Goal: Task Accomplishment & Management: Use online tool/utility

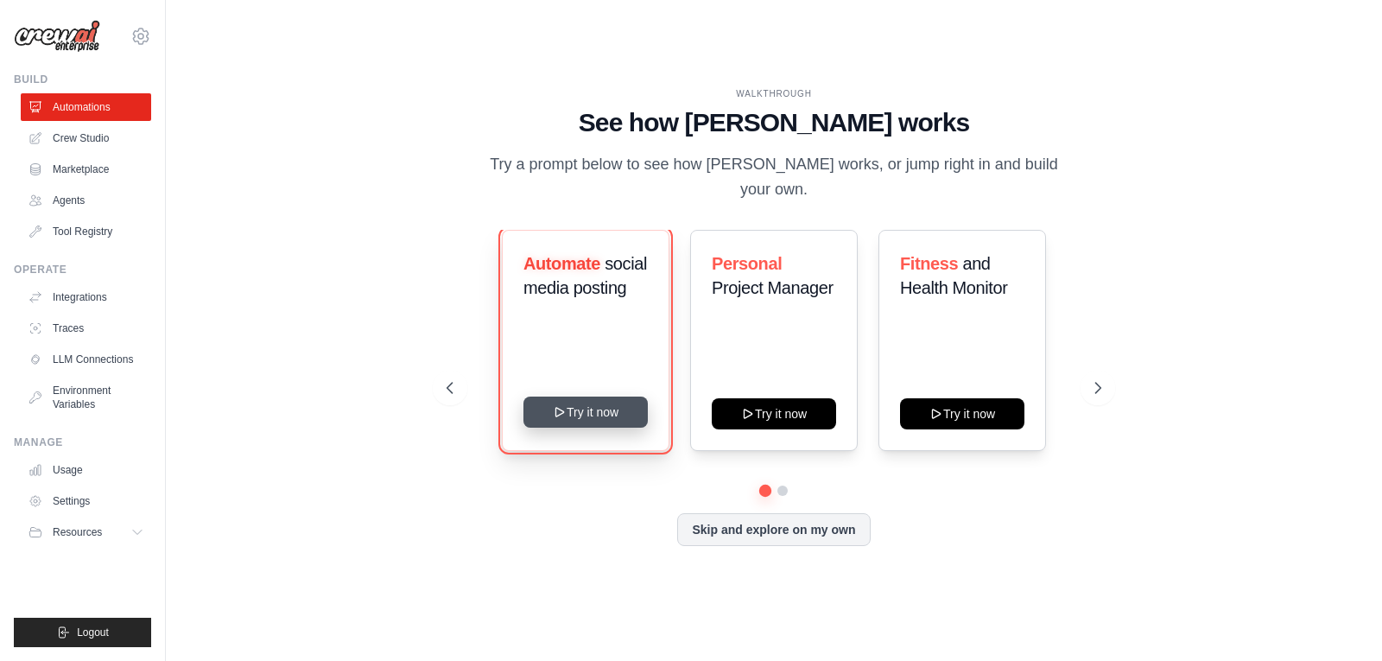
click at [578, 401] on button "Try it now" at bounding box center [586, 412] width 124 height 31
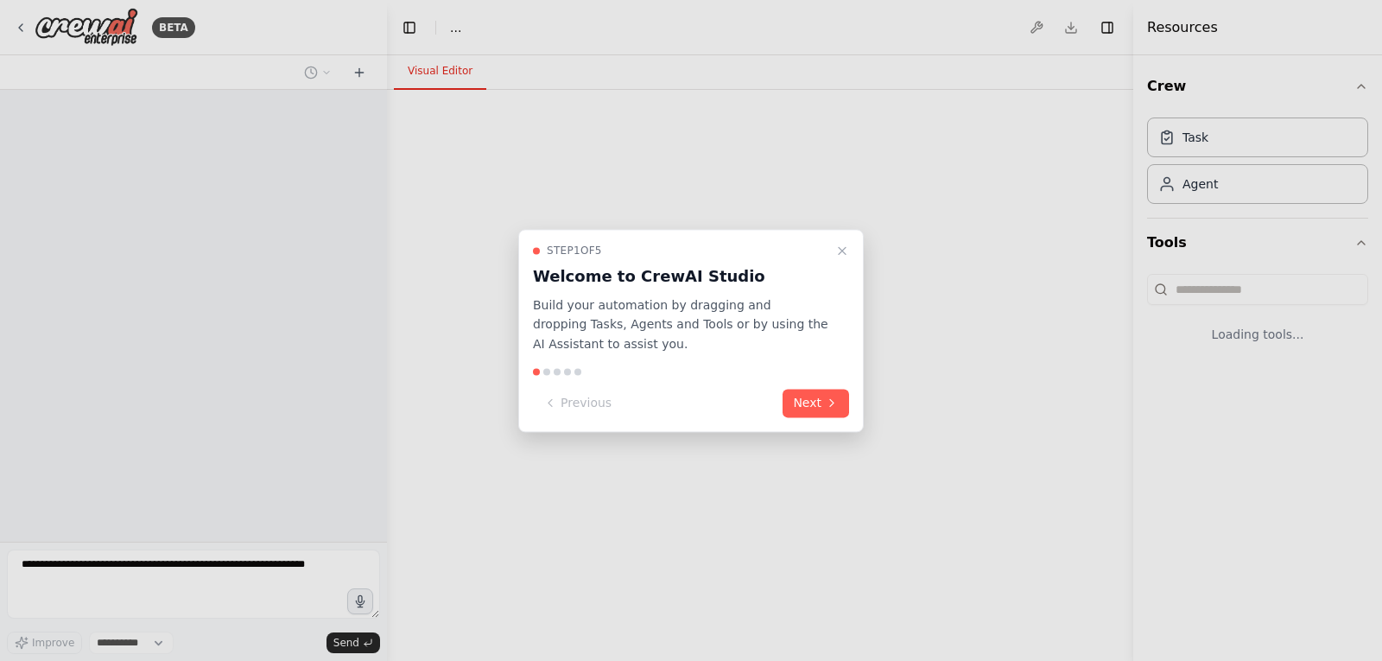
select select "****"
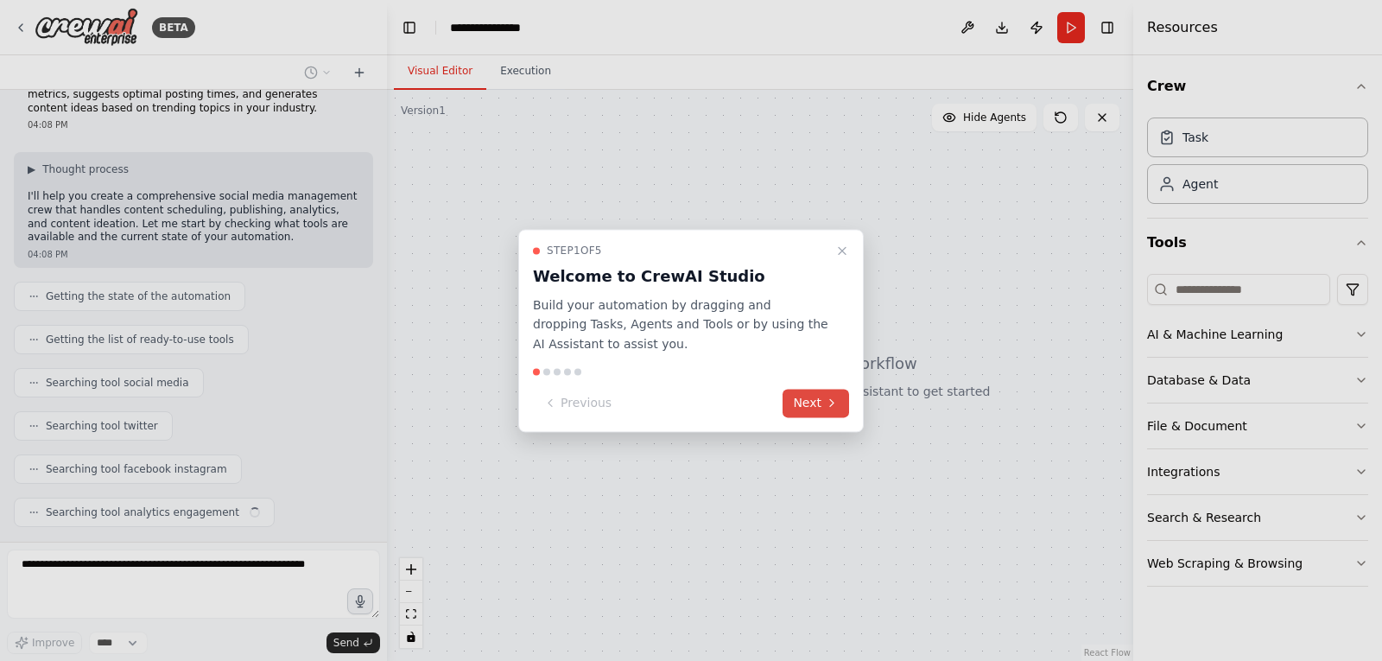
scroll to position [92, 0]
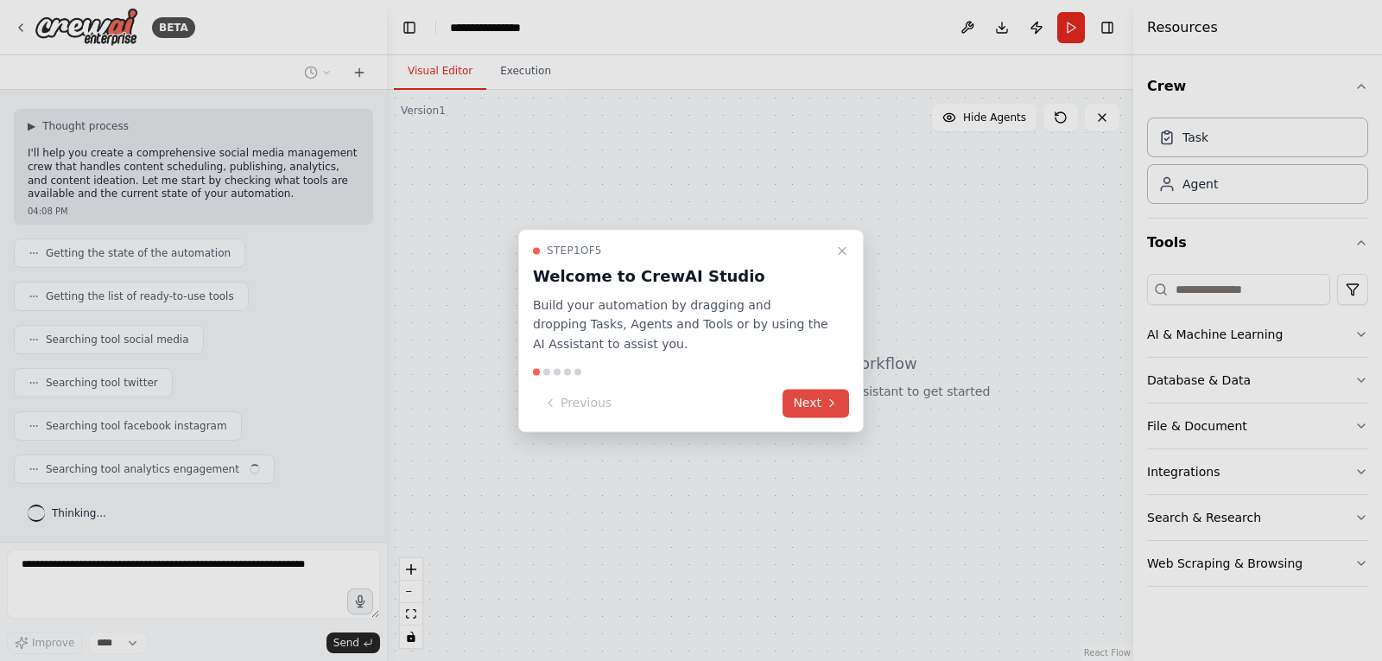
click at [816, 395] on button "Next" at bounding box center [816, 403] width 67 height 29
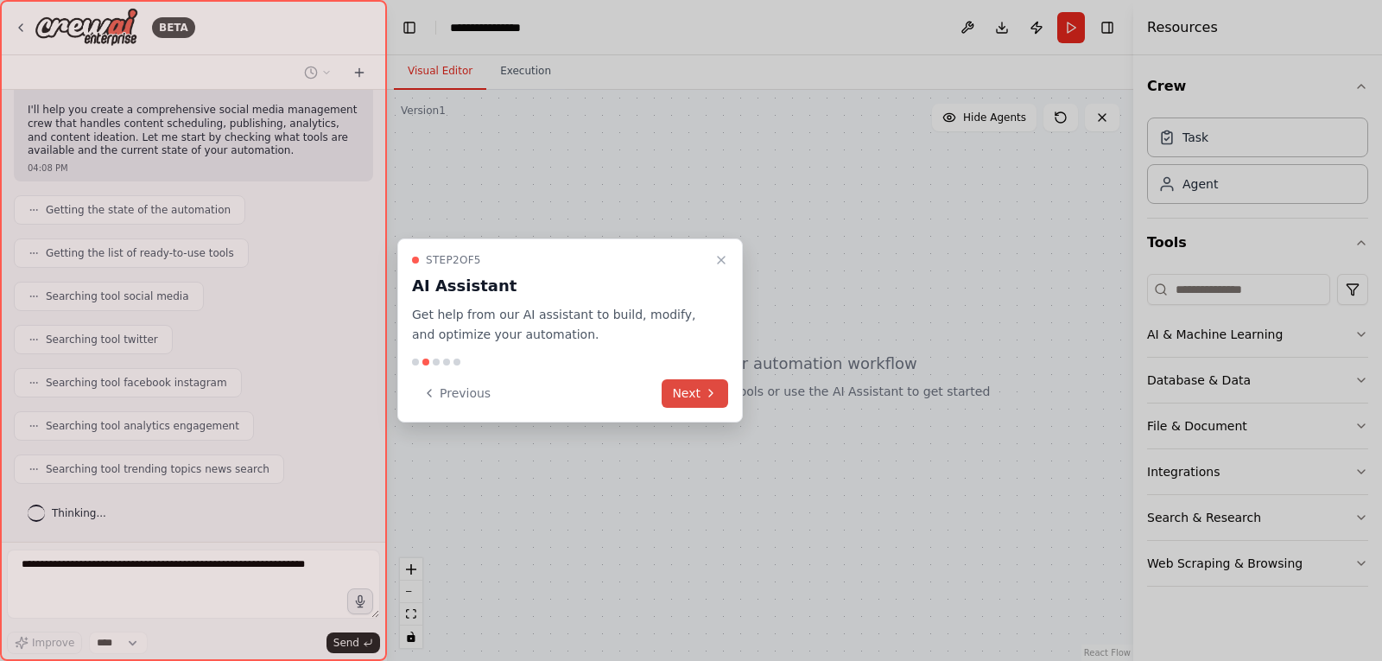
scroll to position [179, 0]
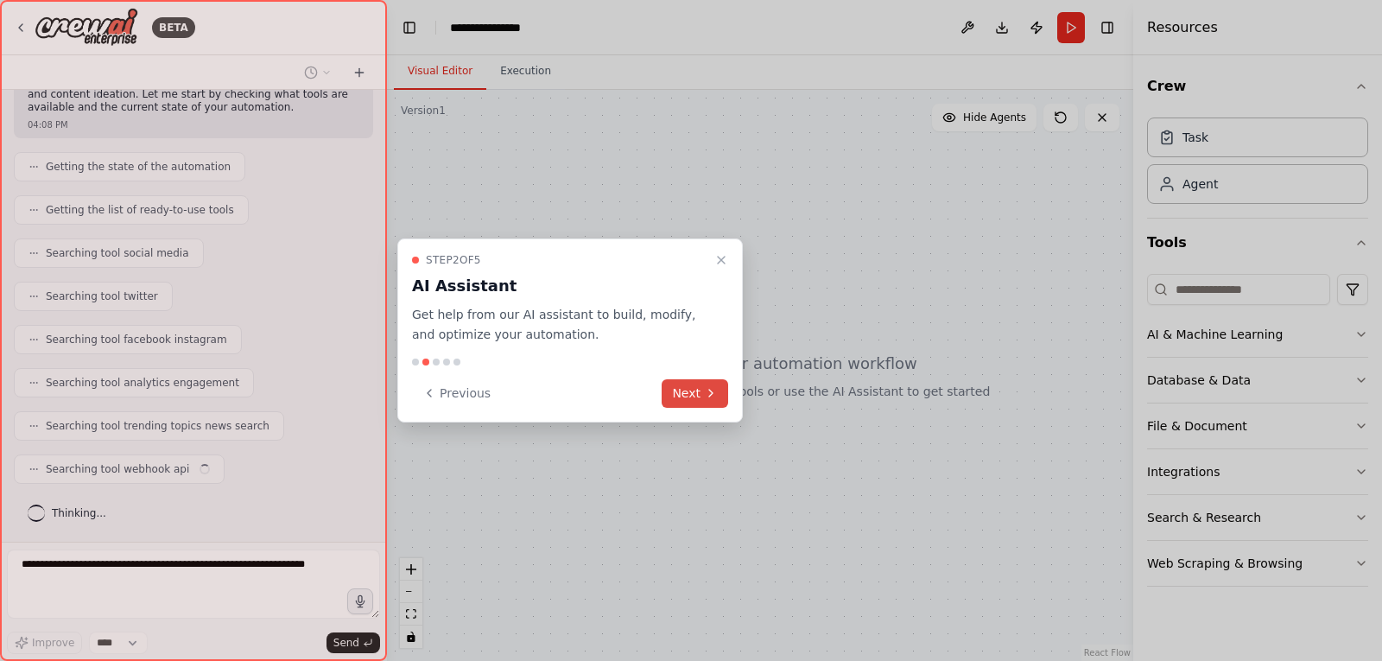
click at [709, 396] on icon at bounding box center [711, 393] width 14 height 14
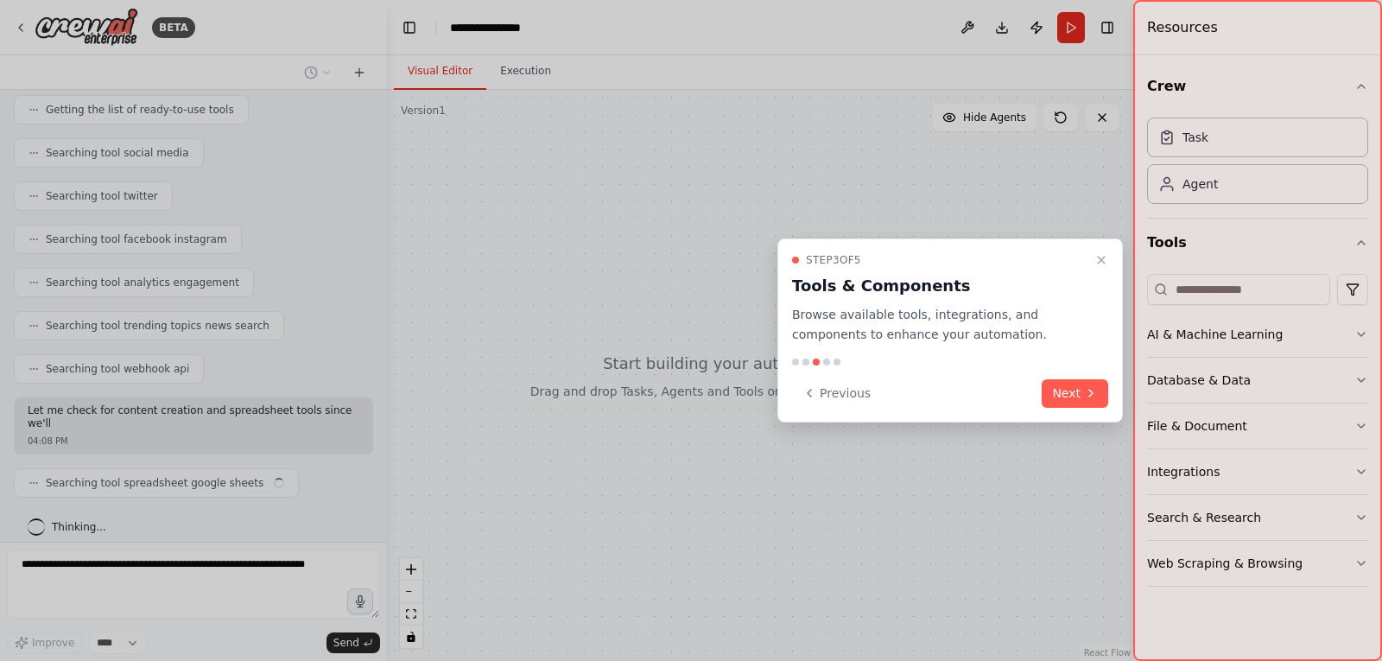
scroll to position [293, 0]
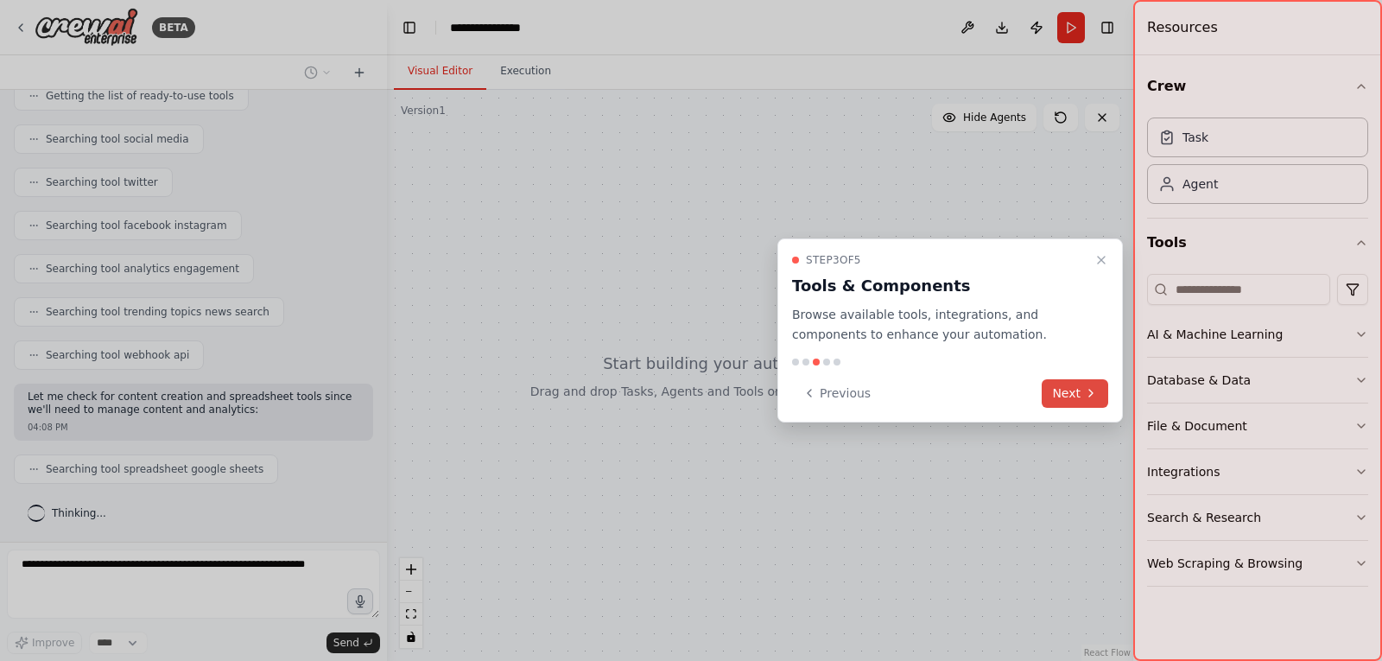
click at [1084, 396] on button "Next" at bounding box center [1075, 393] width 67 height 29
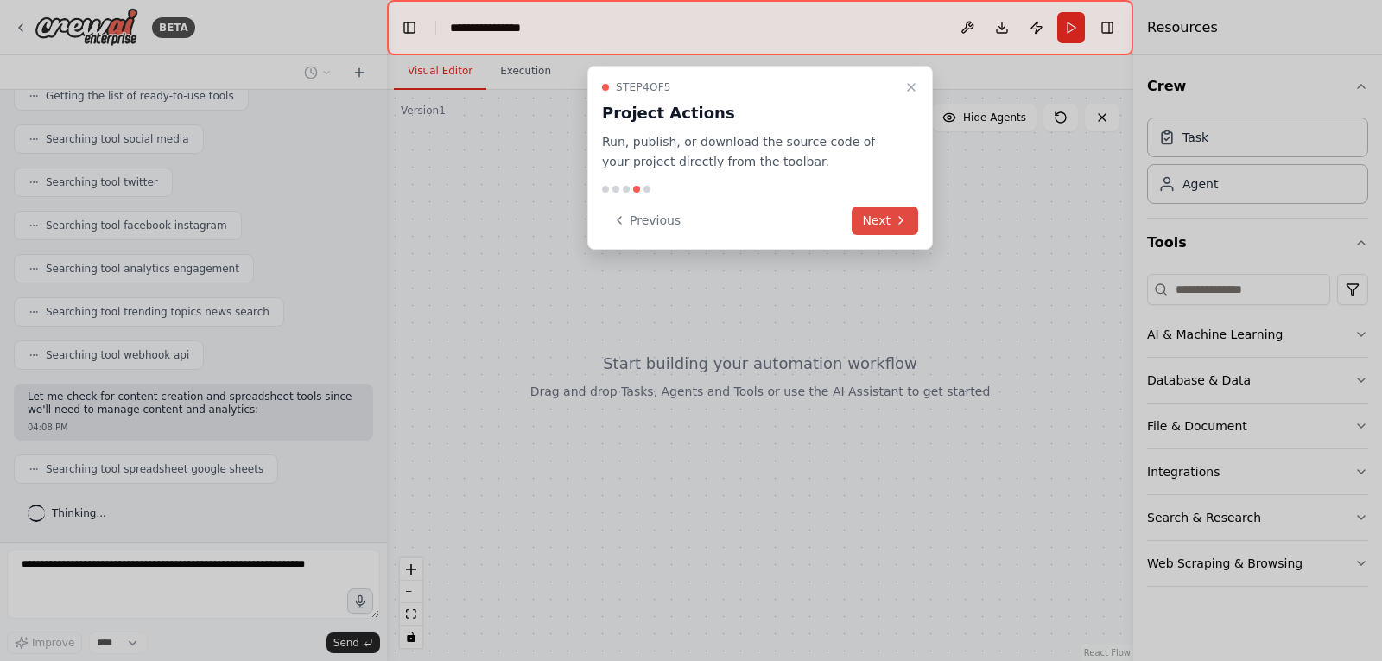
click at [882, 230] on button "Next" at bounding box center [885, 221] width 67 height 29
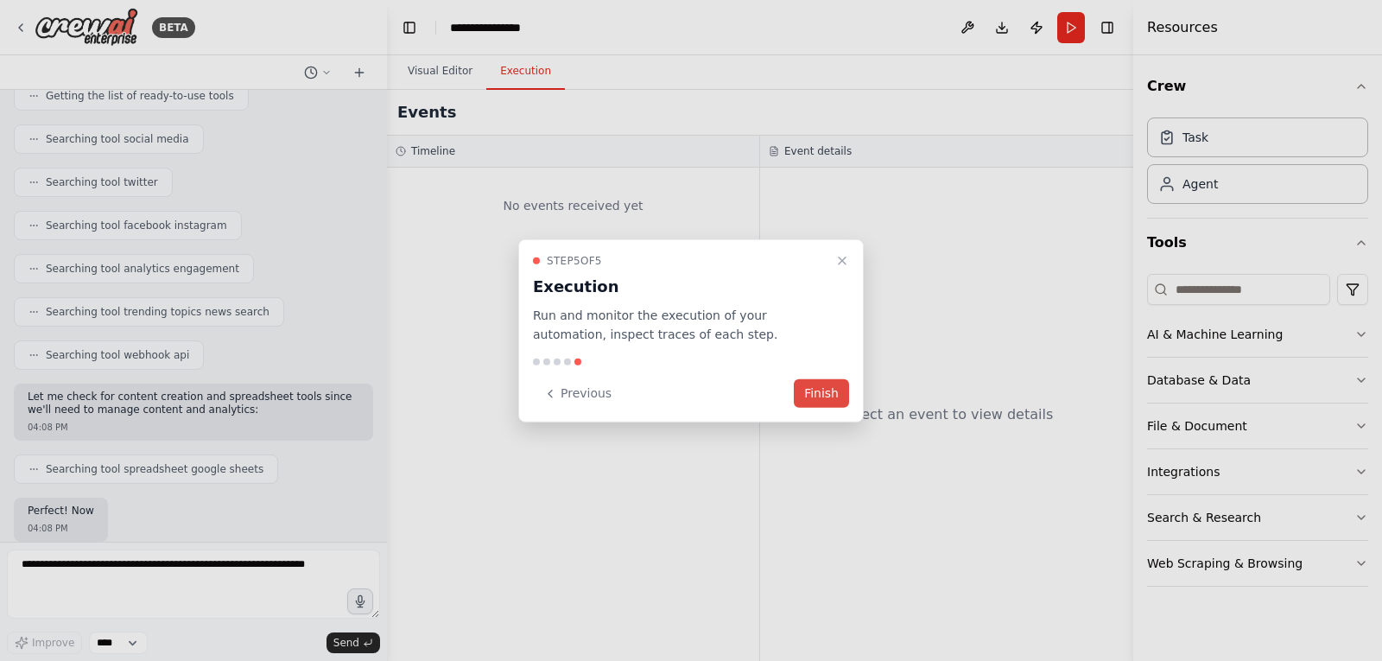
click at [810, 391] on button "Finish" at bounding box center [821, 393] width 55 height 29
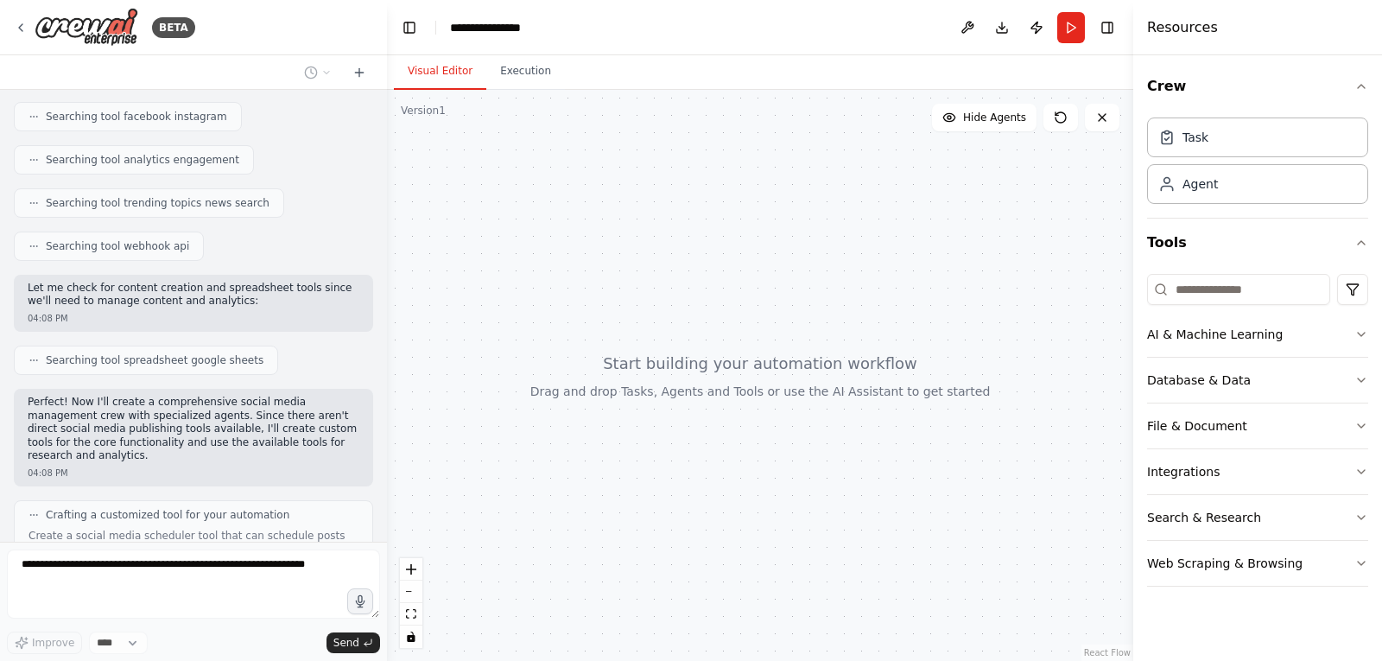
scroll to position [432, 0]
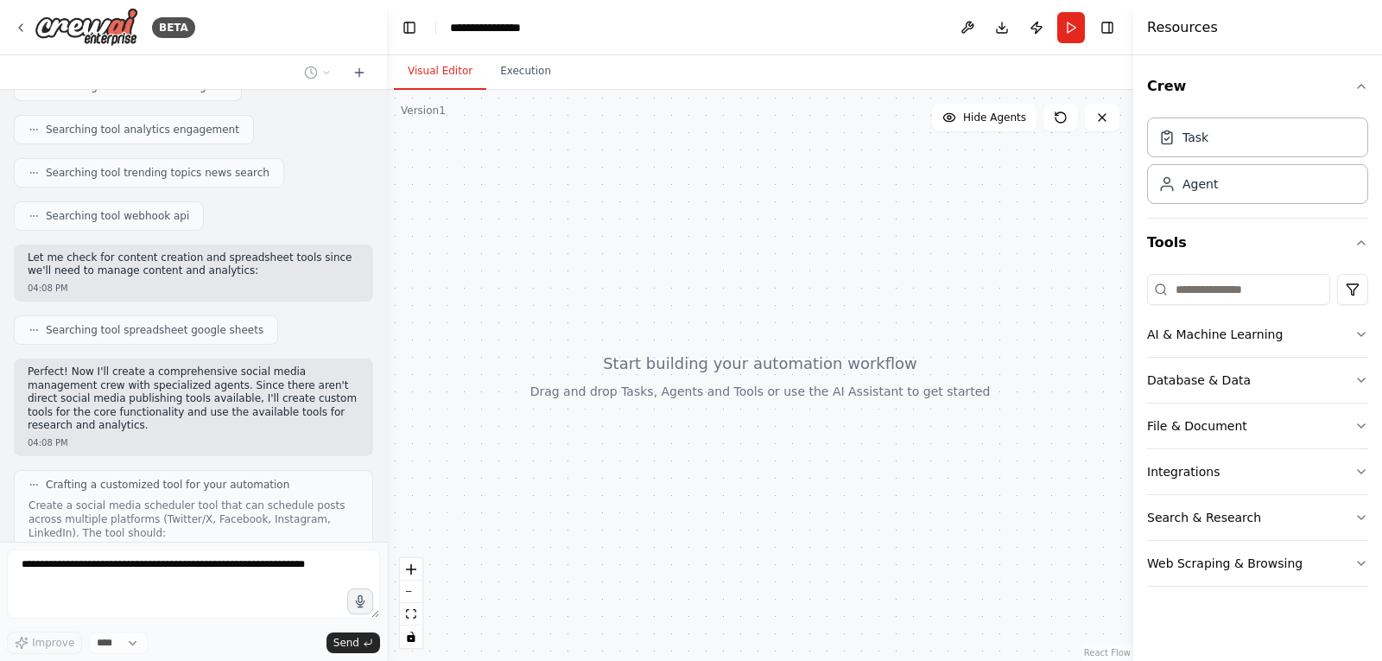
click at [747, 370] on div at bounding box center [760, 375] width 747 height 571
click at [181, 548] on form "Improve **** Send" at bounding box center [193, 601] width 387 height 119
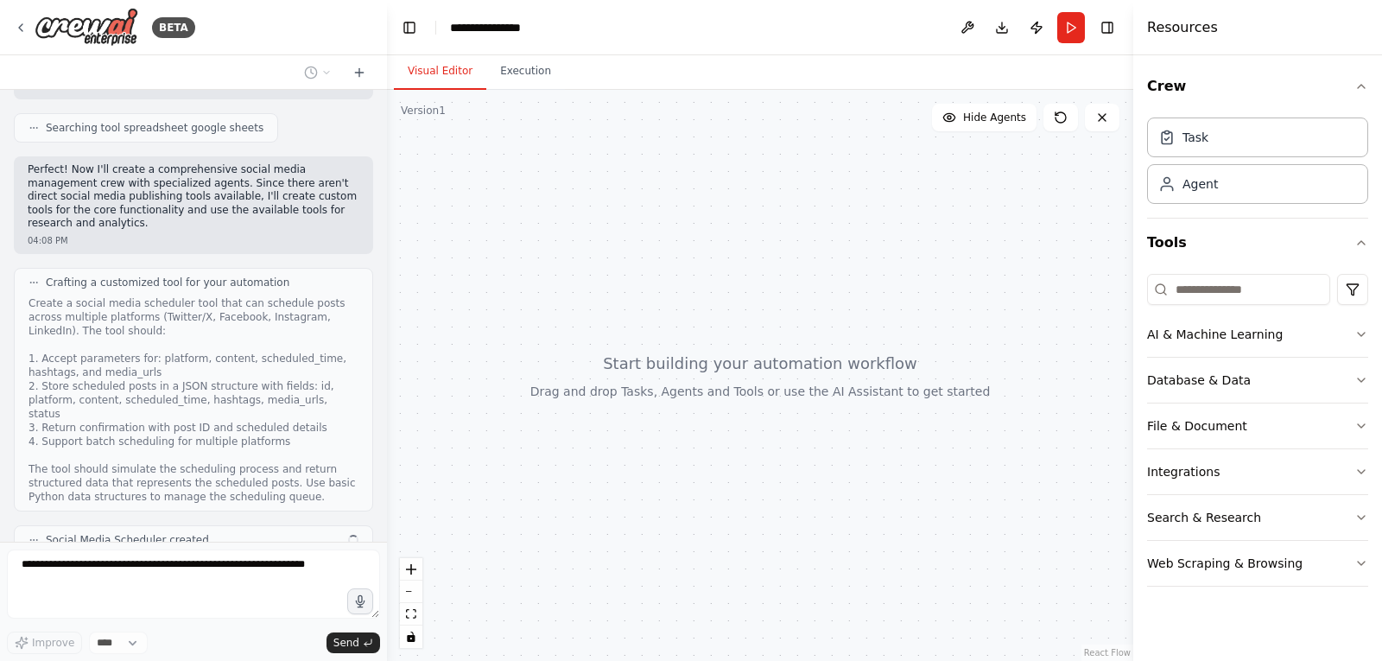
scroll to position [747, 0]
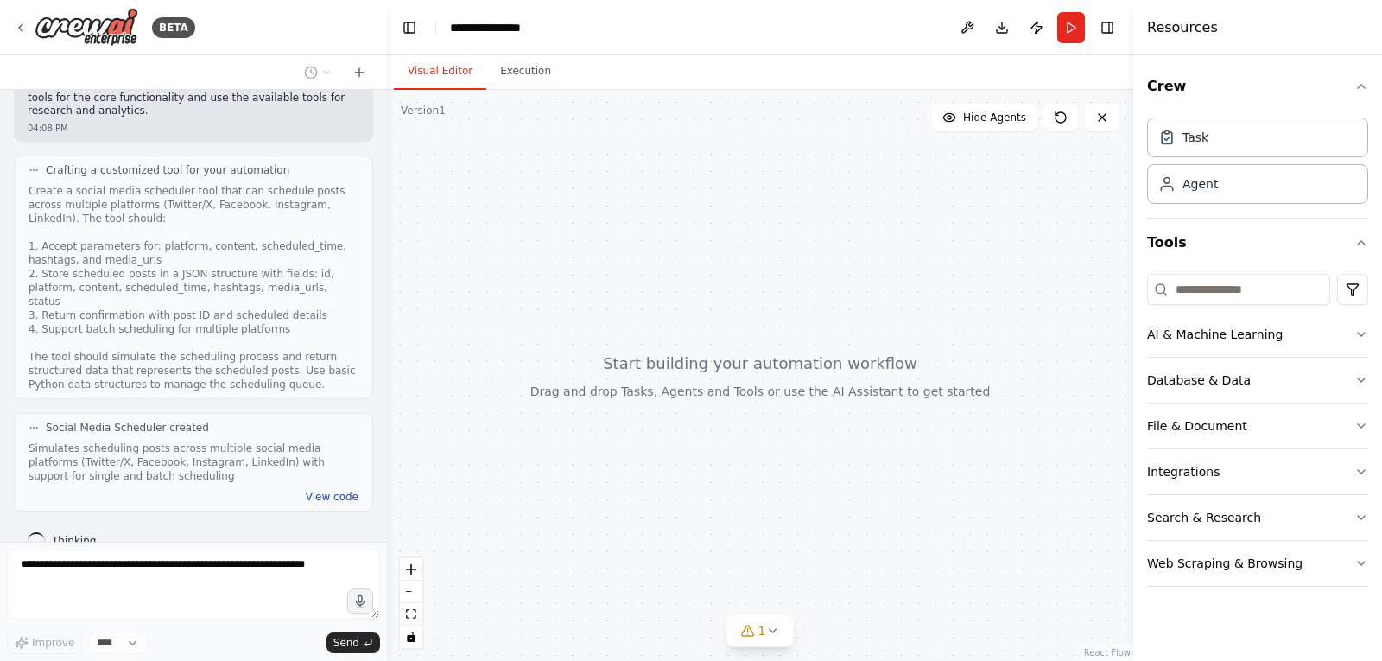
click at [329, 490] on button "View code" at bounding box center [332, 497] width 53 height 14
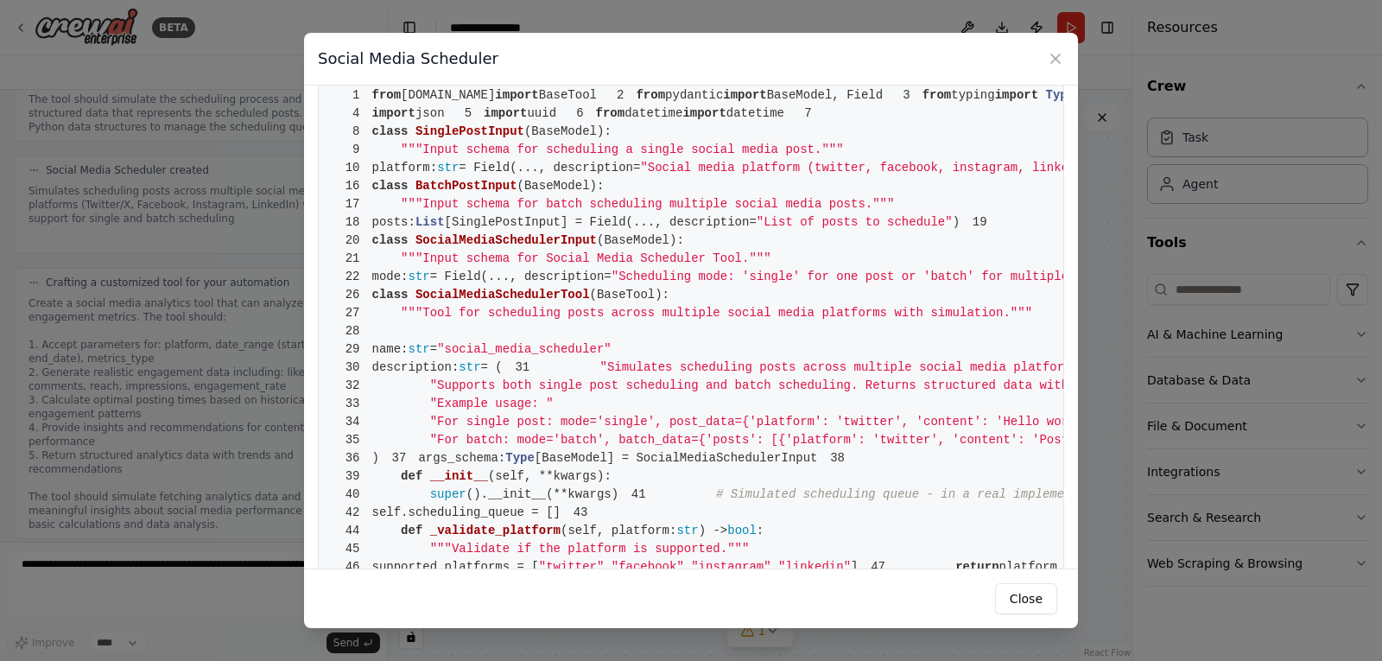
scroll to position [0, 0]
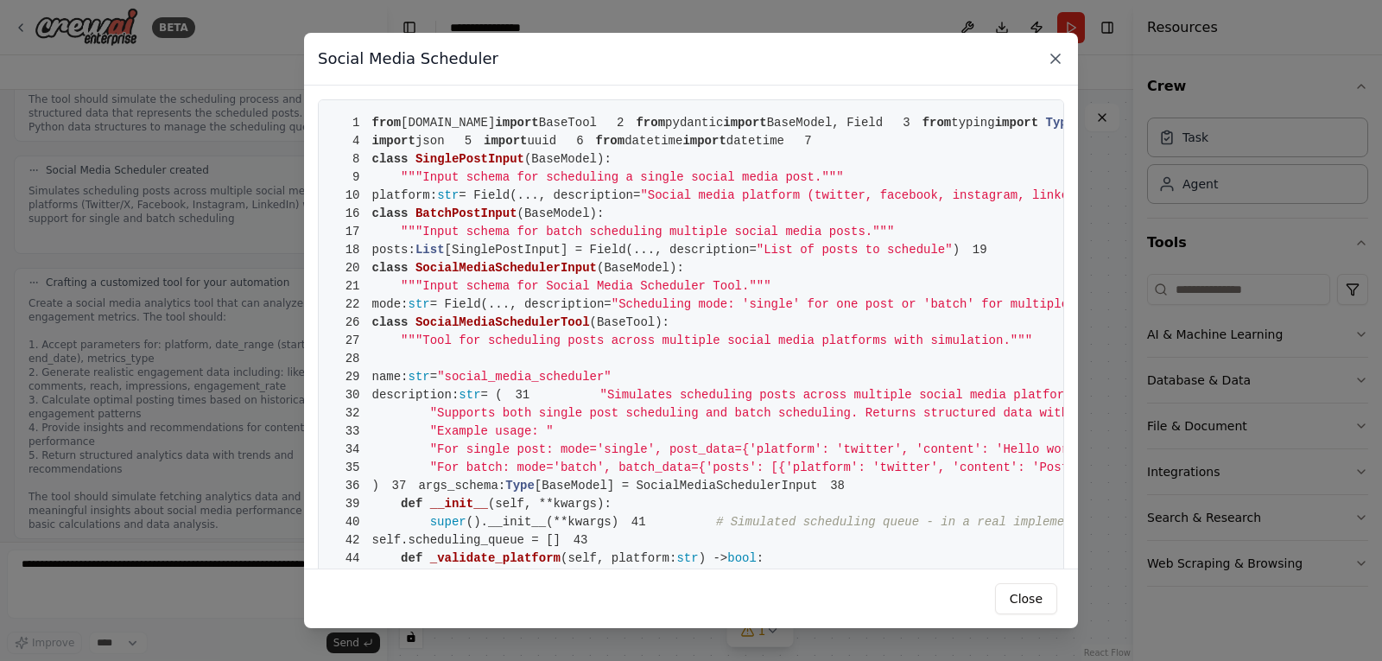
click at [1052, 53] on icon at bounding box center [1055, 58] width 17 height 17
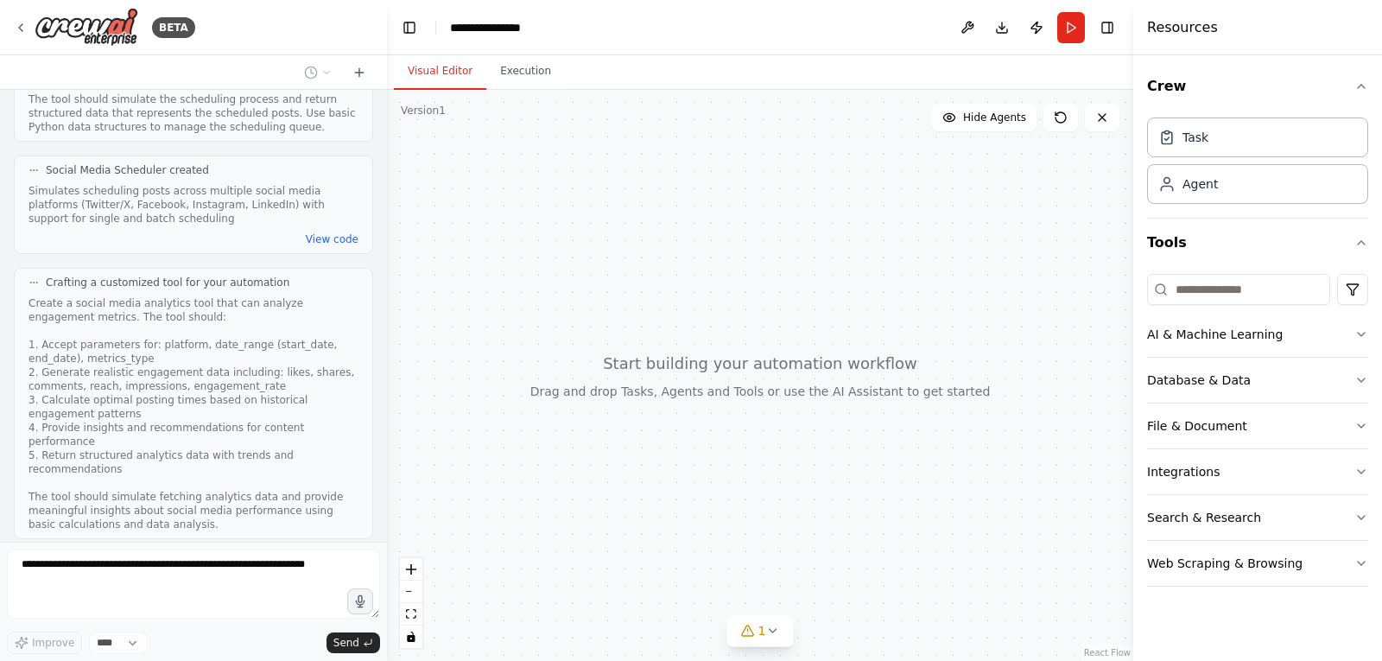
click at [276, 330] on div "Create a social media analytics tool that can analyze engagement metrics. The t…" at bounding box center [194, 413] width 330 height 235
click at [1361, 331] on icon "button" at bounding box center [1362, 334] width 14 height 14
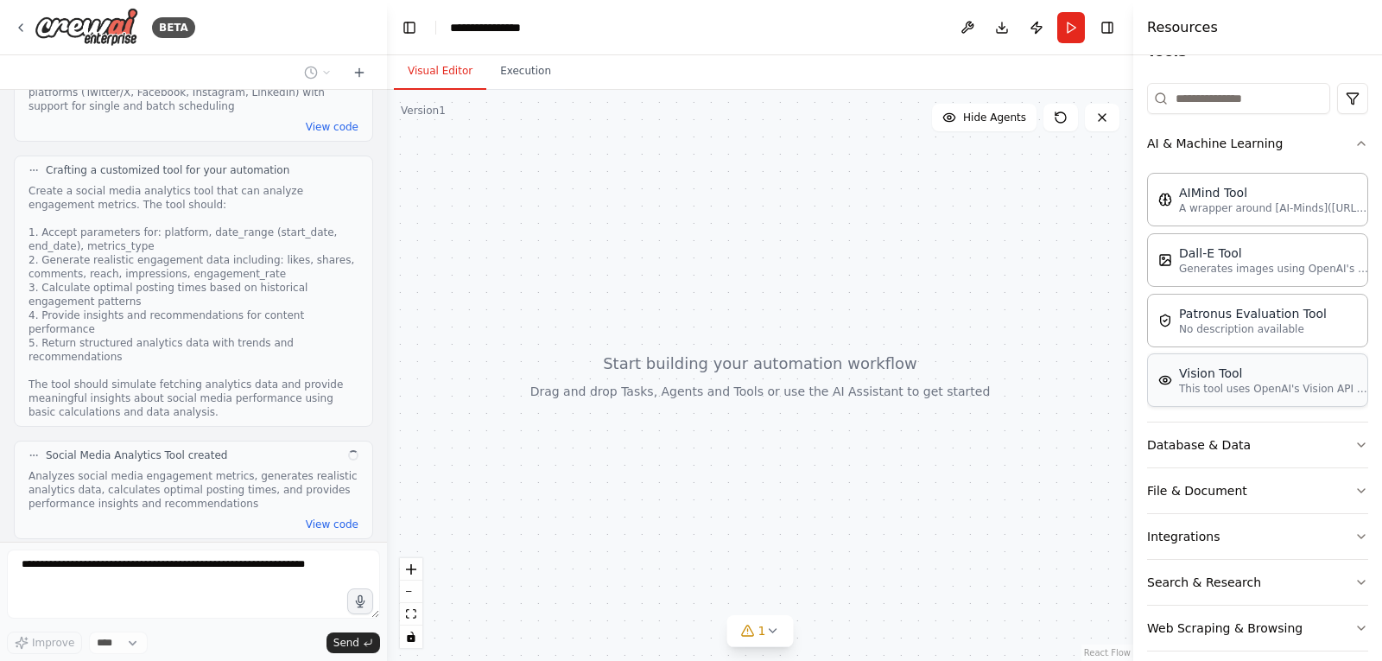
scroll to position [209, 0]
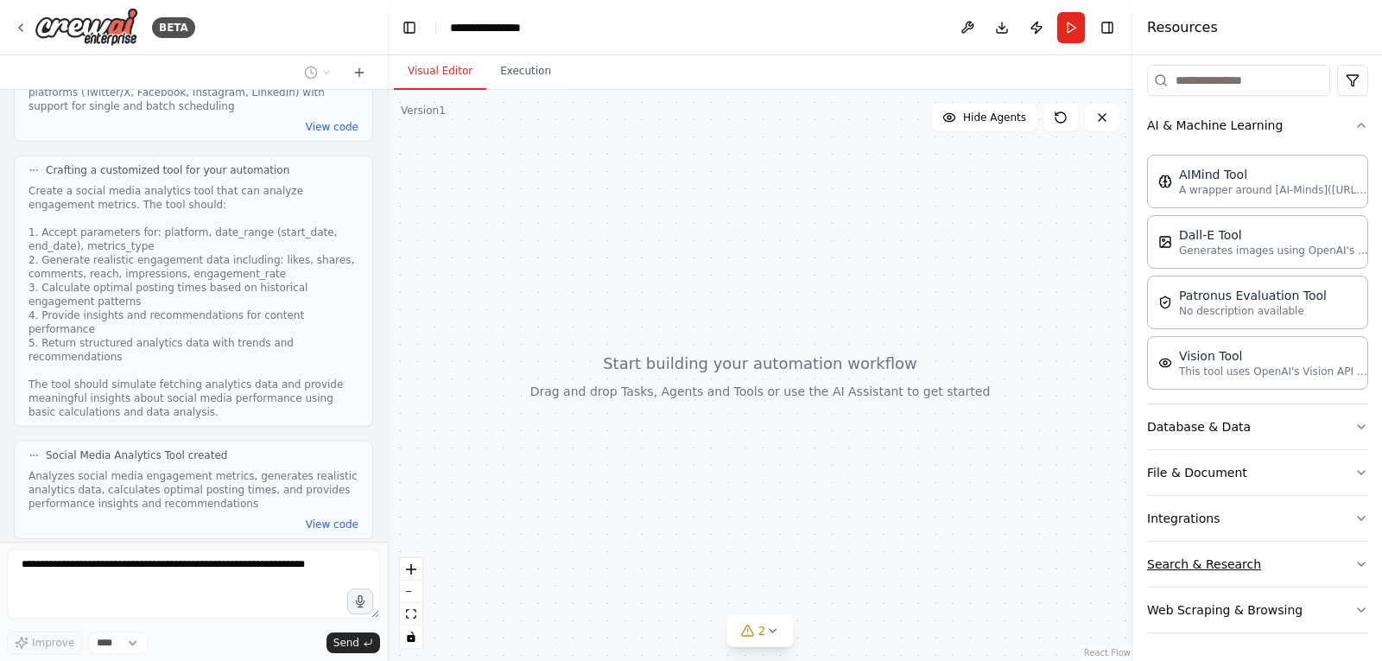
click at [1355, 562] on icon "button" at bounding box center [1362, 564] width 14 height 14
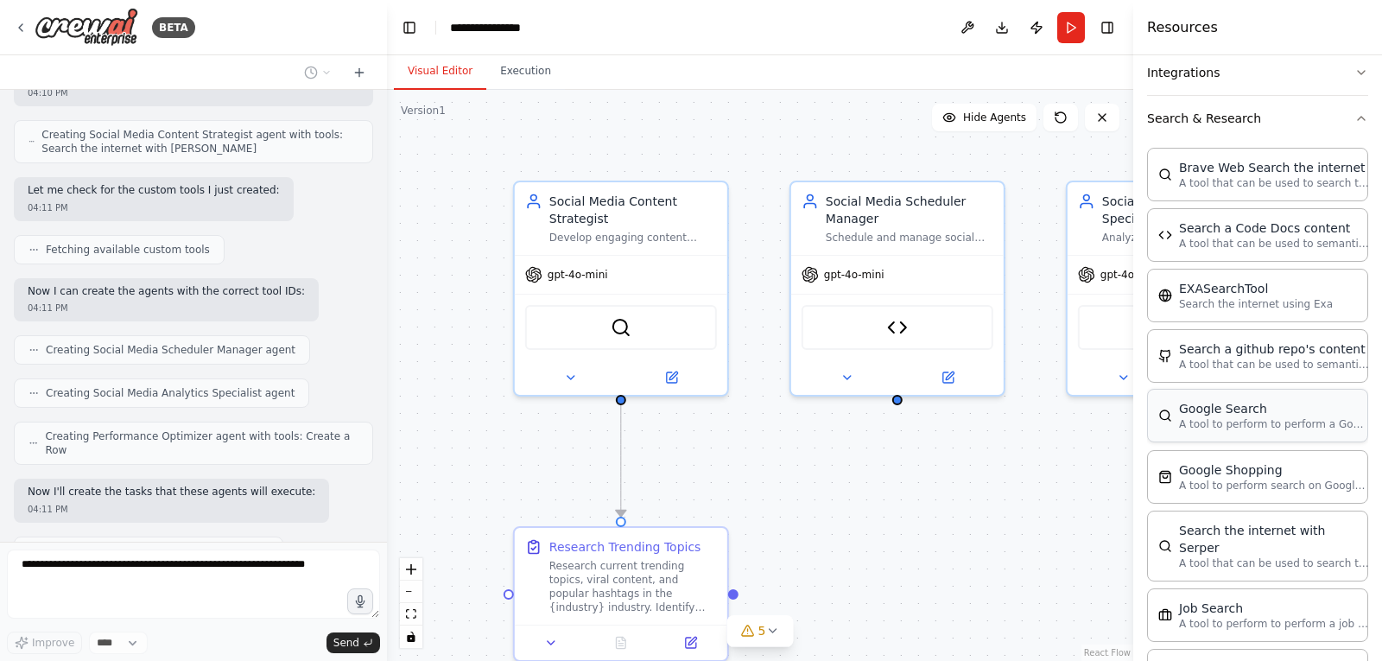
scroll to position [482, 0]
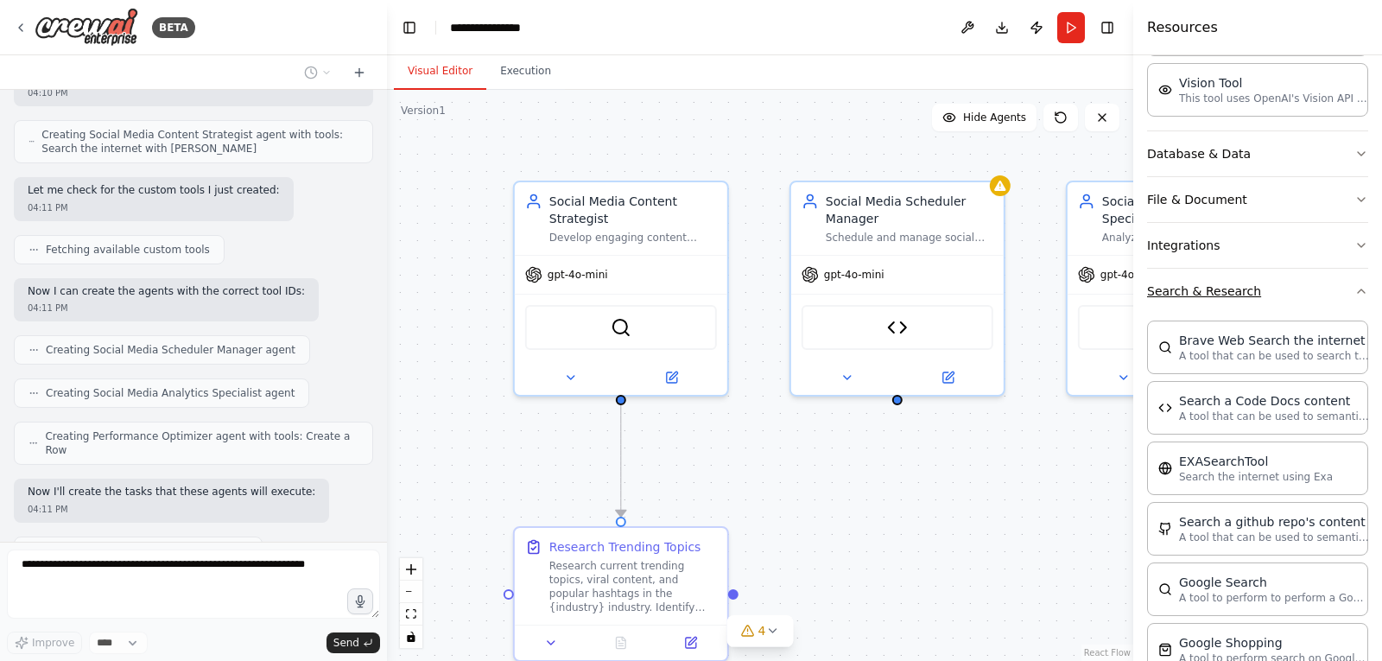
click at [1355, 293] on icon "button" at bounding box center [1362, 291] width 14 height 14
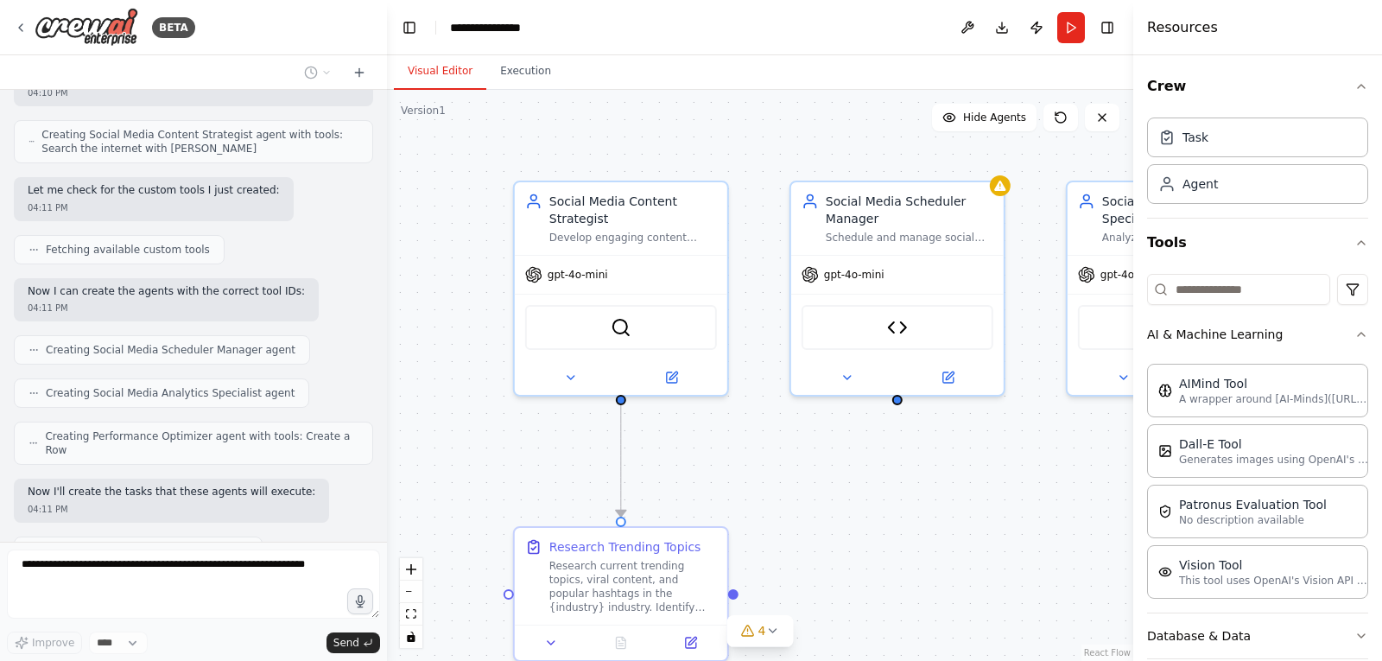
scroll to position [1663, 0]
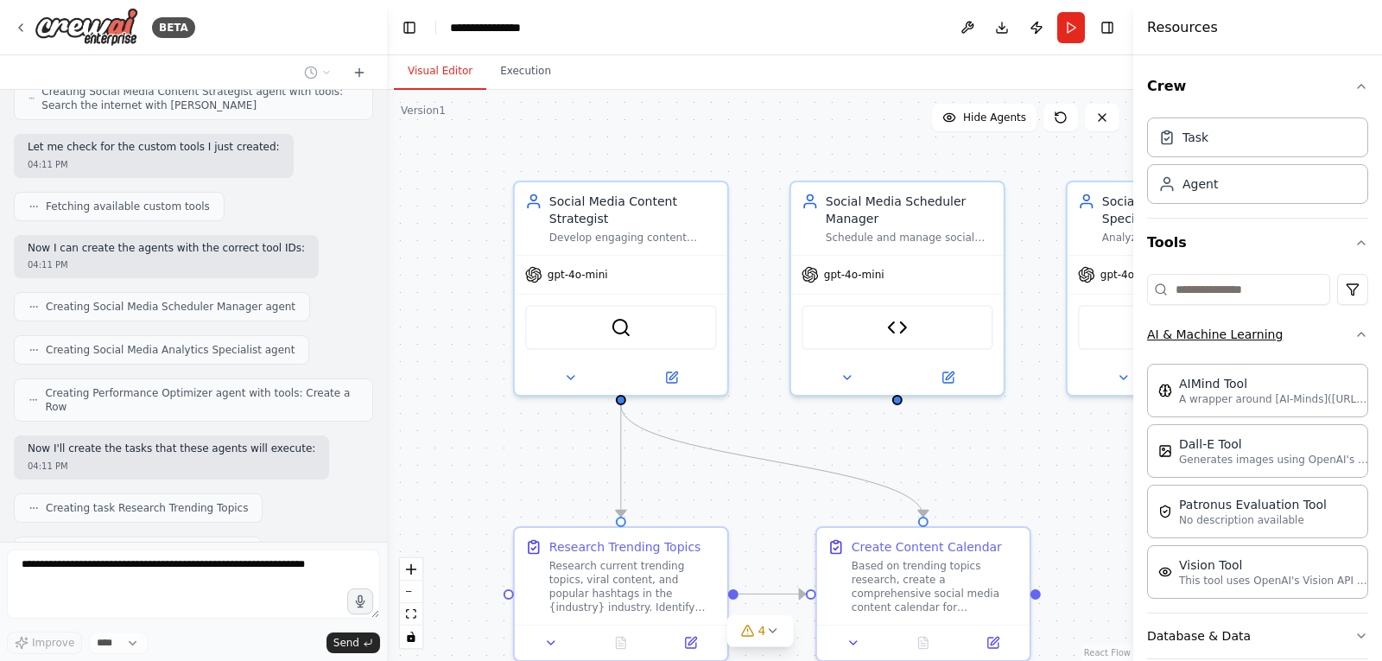
click at [1355, 332] on icon "button" at bounding box center [1362, 334] width 14 height 14
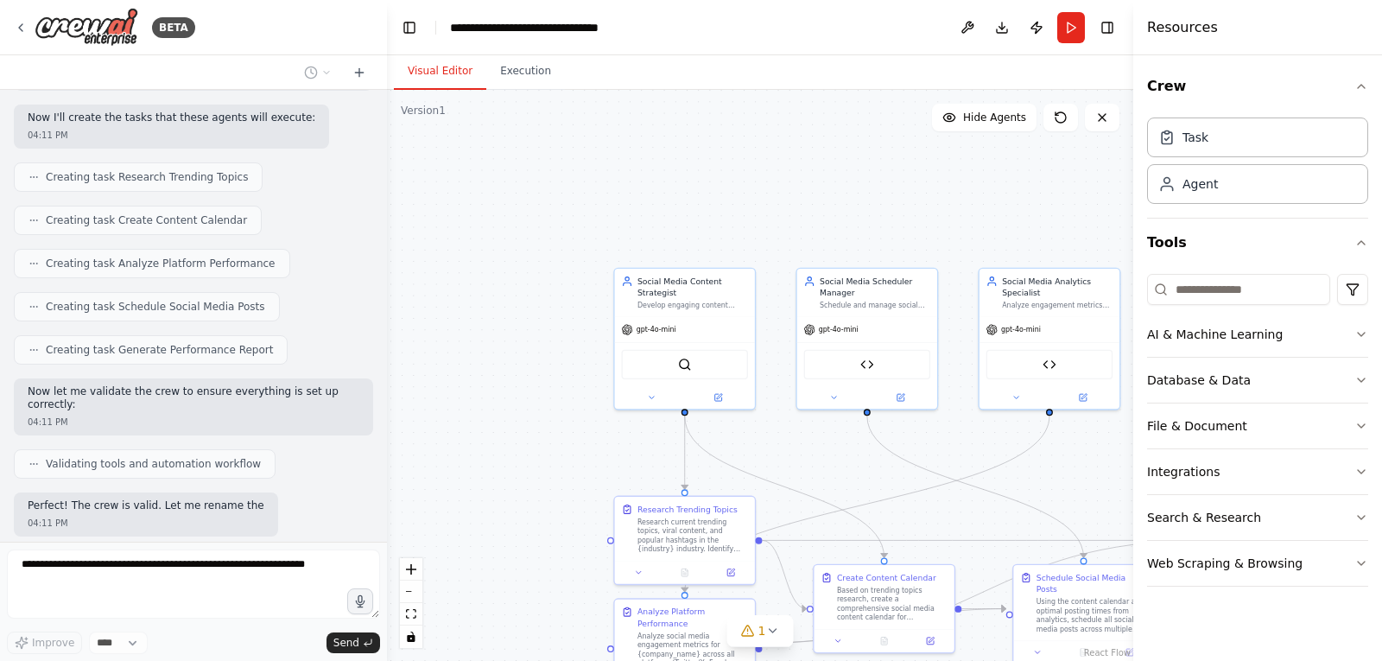
scroll to position [2007, 0]
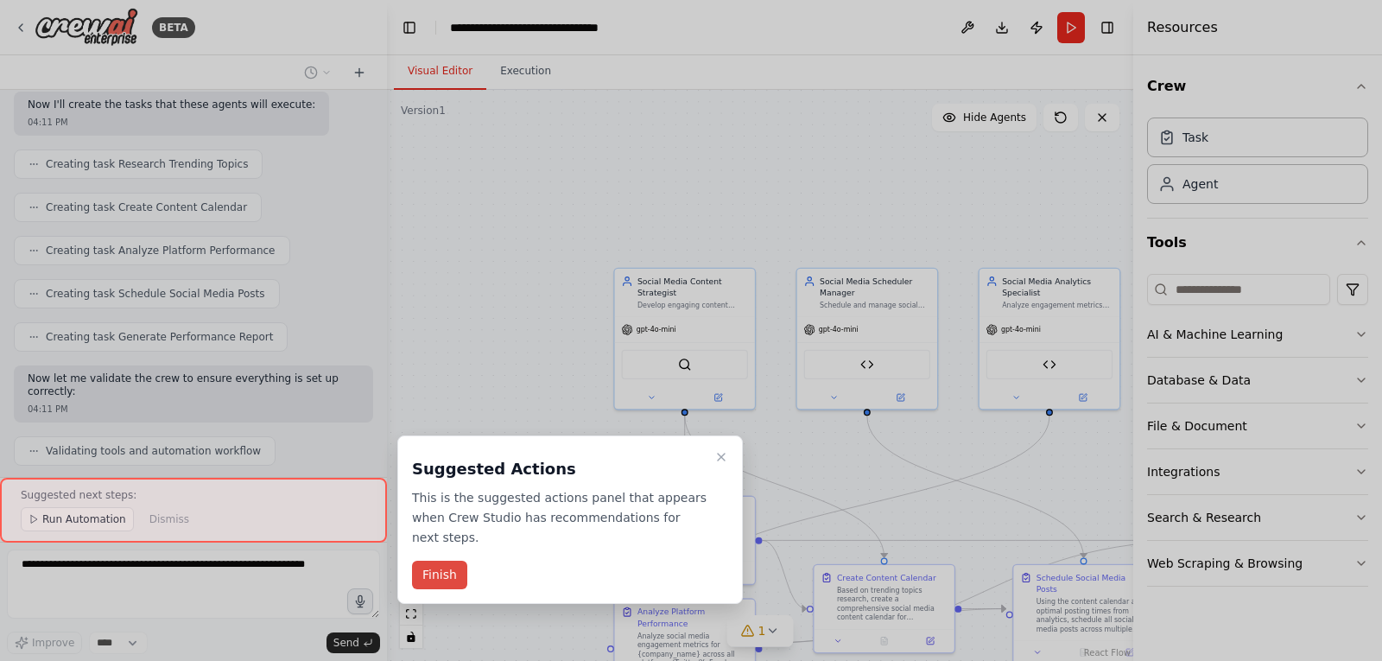
click at [444, 561] on button "Finish" at bounding box center [439, 575] width 55 height 29
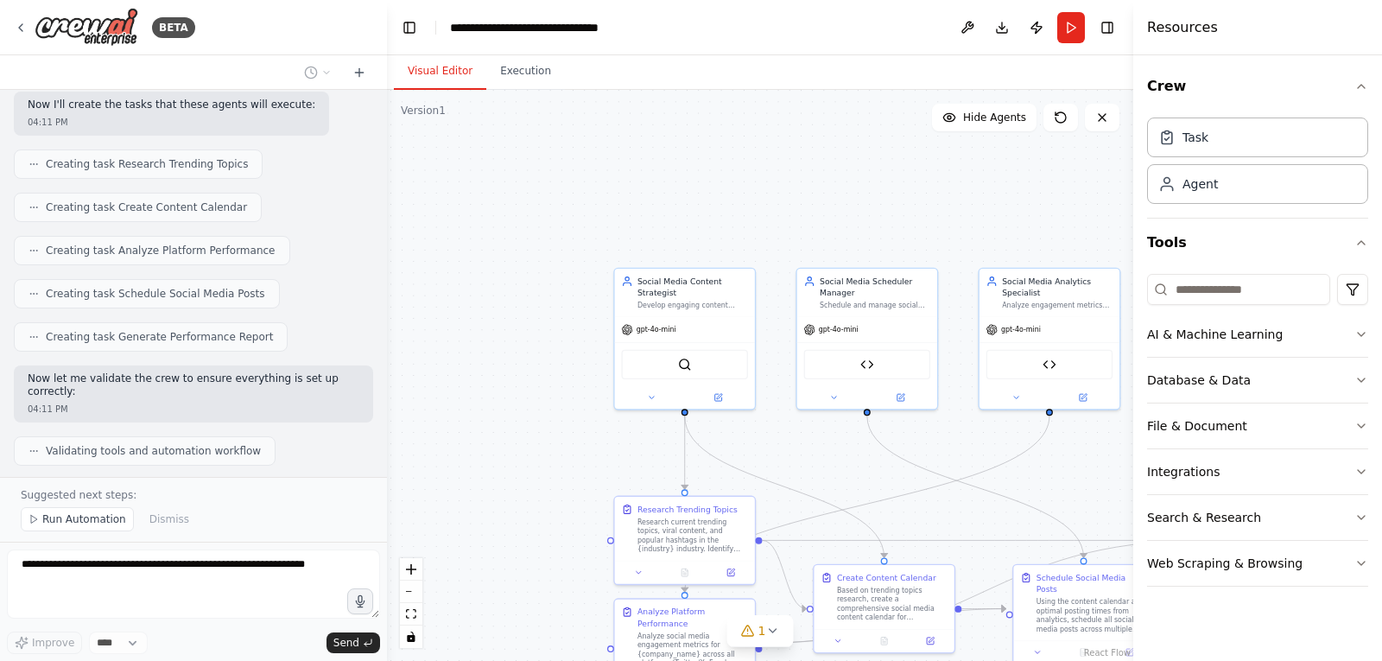
click at [105, 518] on span "Run Automation" at bounding box center [84, 519] width 84 height 14
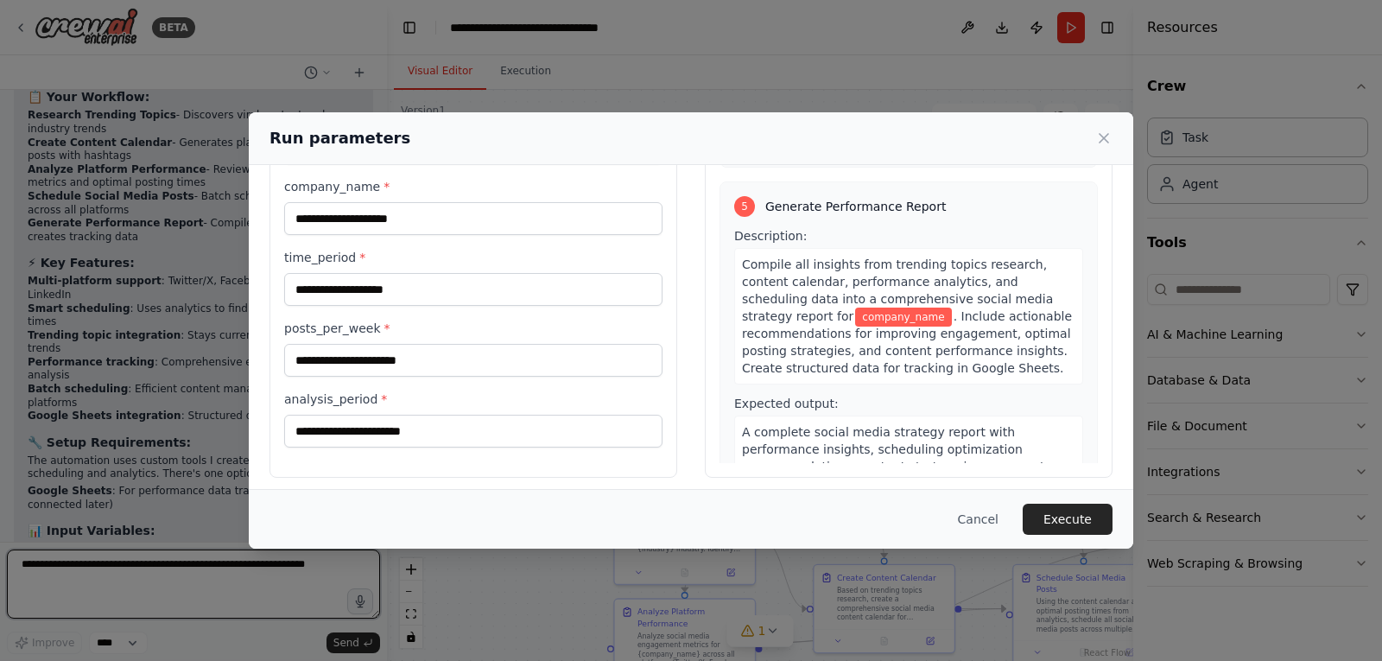
scroll to position [127, 0]
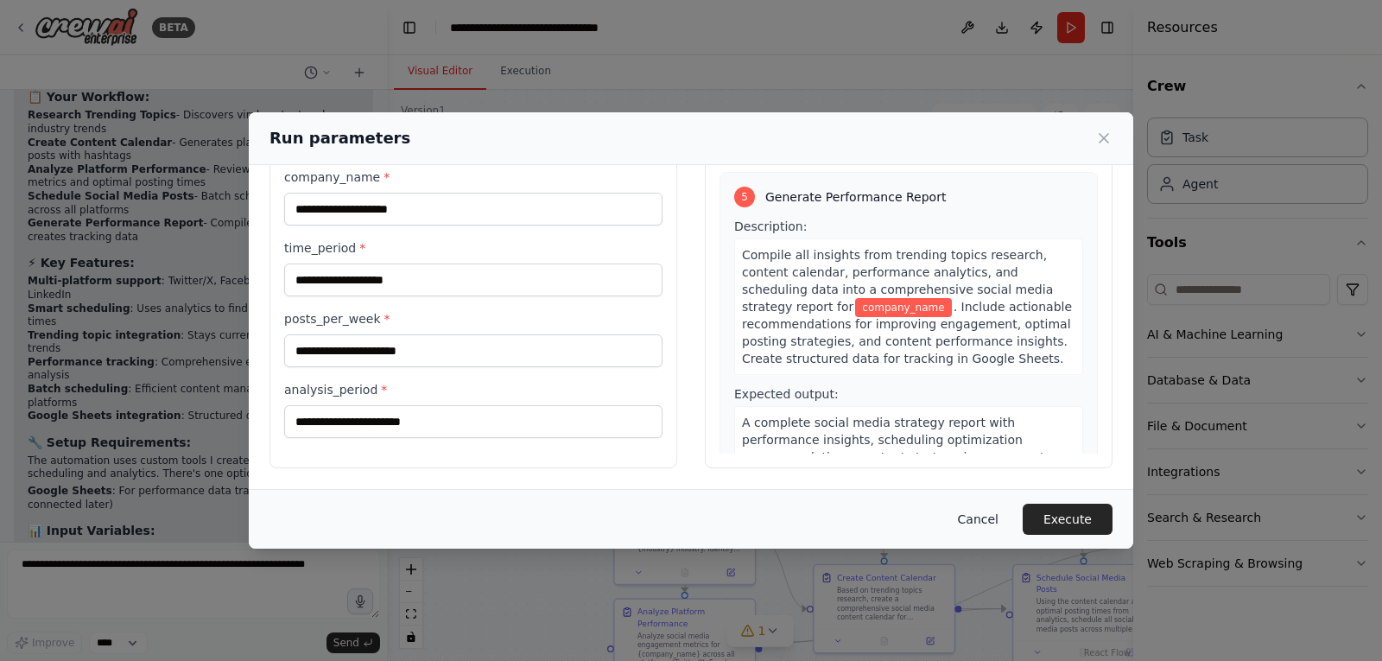
click at [993, 523] on button "Cancel" at bounding box center [978, 519] width 68 height 31
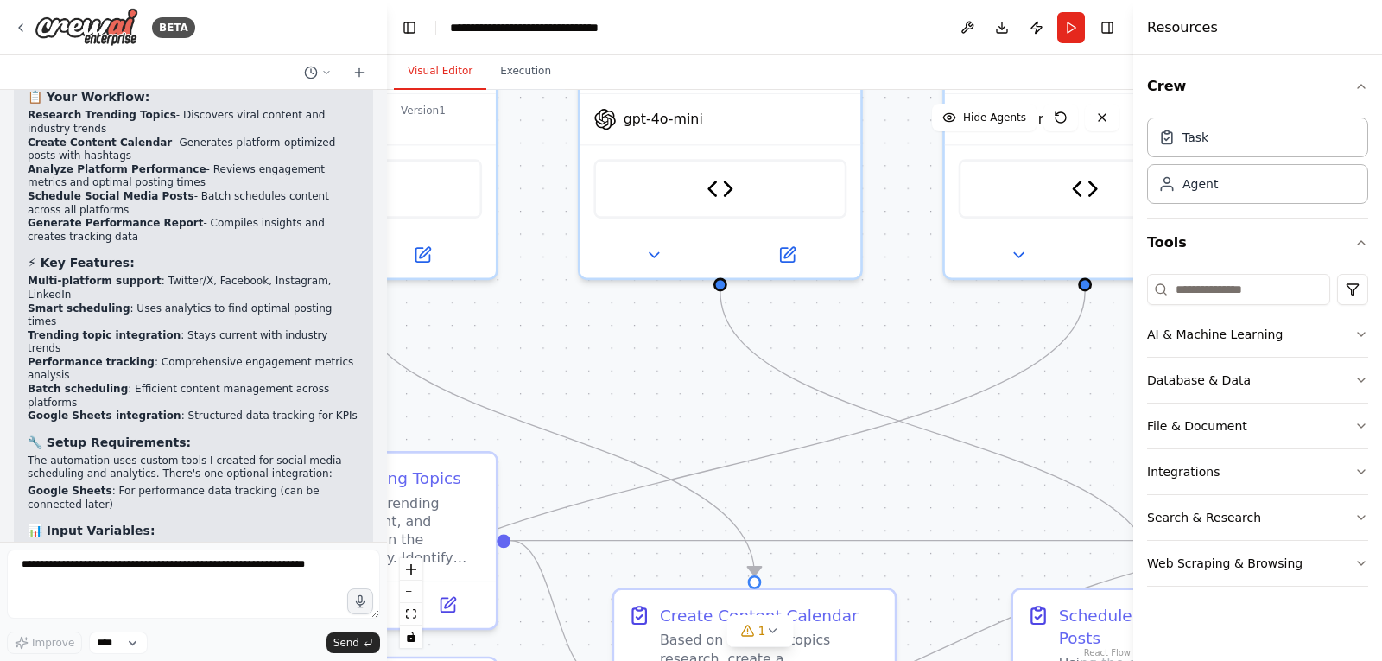
drag, startPoint x: 985, startPoint y: 471, endPoint x: 943, endPoint y: 469, distance: 42.4
click at [957, 346] on div ".deletable-edge-delete-btn { width: 20px; height: 20px; border: 0px solid #ffff…" at bounding box center [760, 375] width 747 height 571
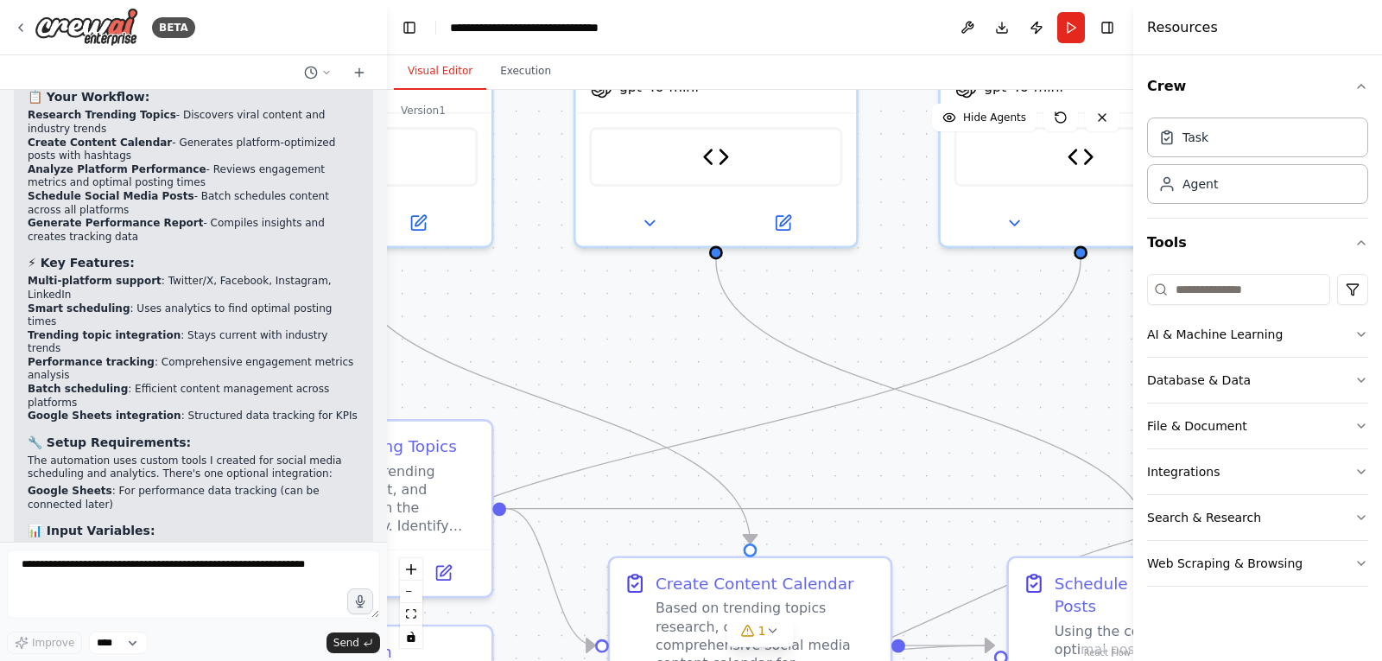
drag, startPoint x: 897, startPoint y: 434, endPoint x: 897, endPoint y: 178, distance: 255.8
click at [897, 178] on div ".deletable-edge-delete-btn { width: 20px; height: 20px; border: 0px solid #ffff…" at bounding box center [760, 375] width 747 height 571
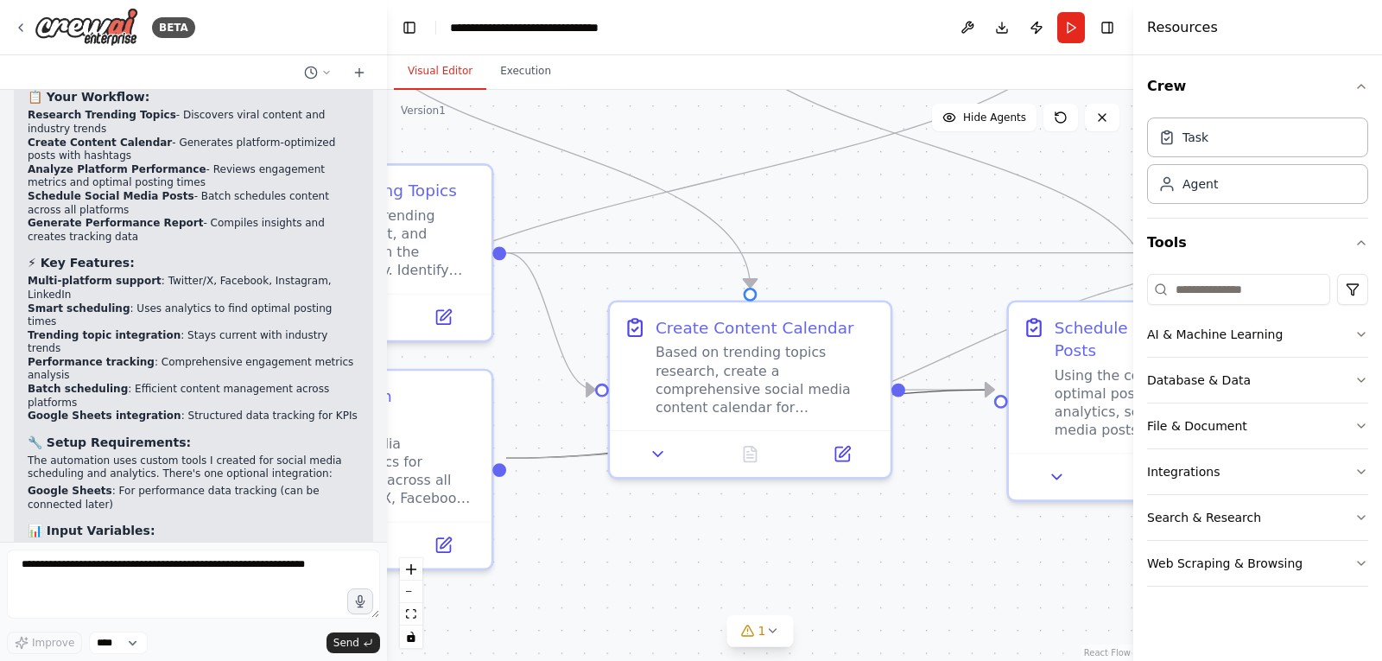
drag, startPoint x: 949, startPoint y: 362, endPoint x: 953, endPoint y: 257, distance: 105.5
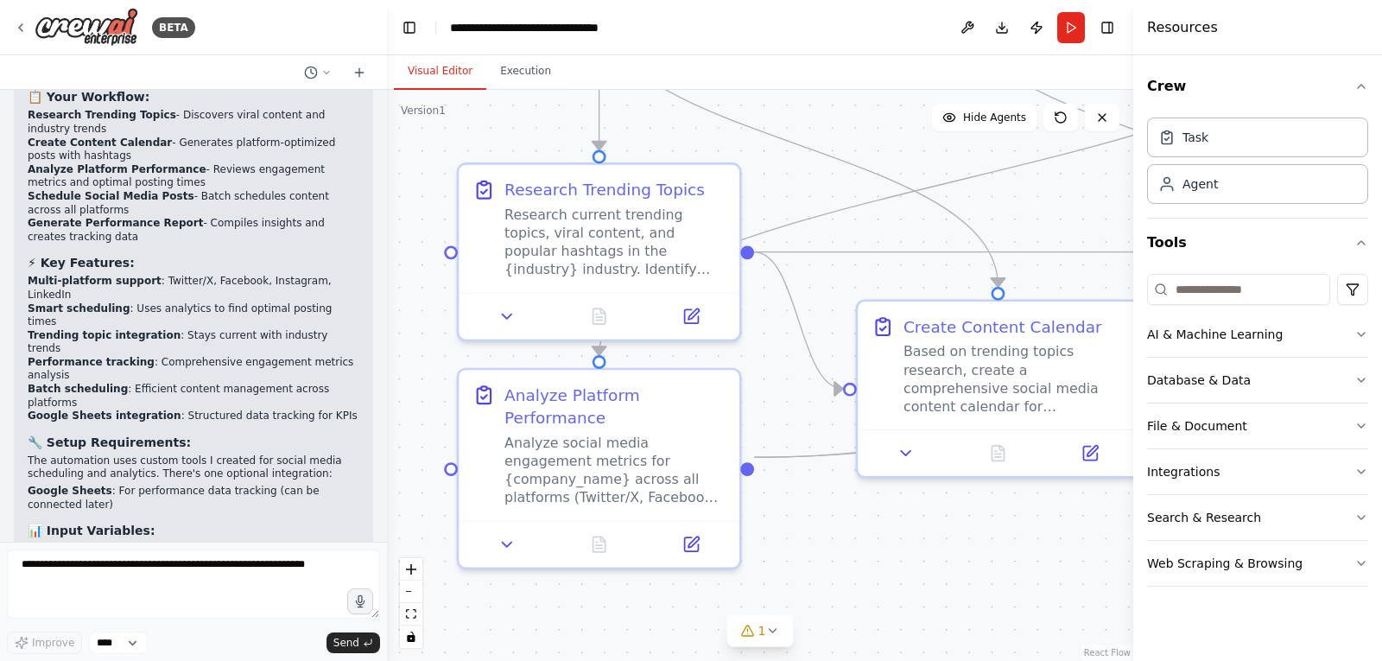
drag, startPoint x: 775, startPoint y: 195, endPoint x: 1005, endPoint y: 194, distance: 229.8
click at [1005, 194] on div ".deletable-edge-delete-btn { width: 20px; height: 20px; border: 0px solid #ffff…" at bounding box center [760, 375] width 747 height 571
click at [176, 570] on textarea at bounding box center [193, 584] width 373 height 69
click at [565, 12] on header "**********" at bounding box center [760, 27] width 747 height 55
click at [565, 27] on div "**********" at bounding box center [547, 27] width 194 height 17
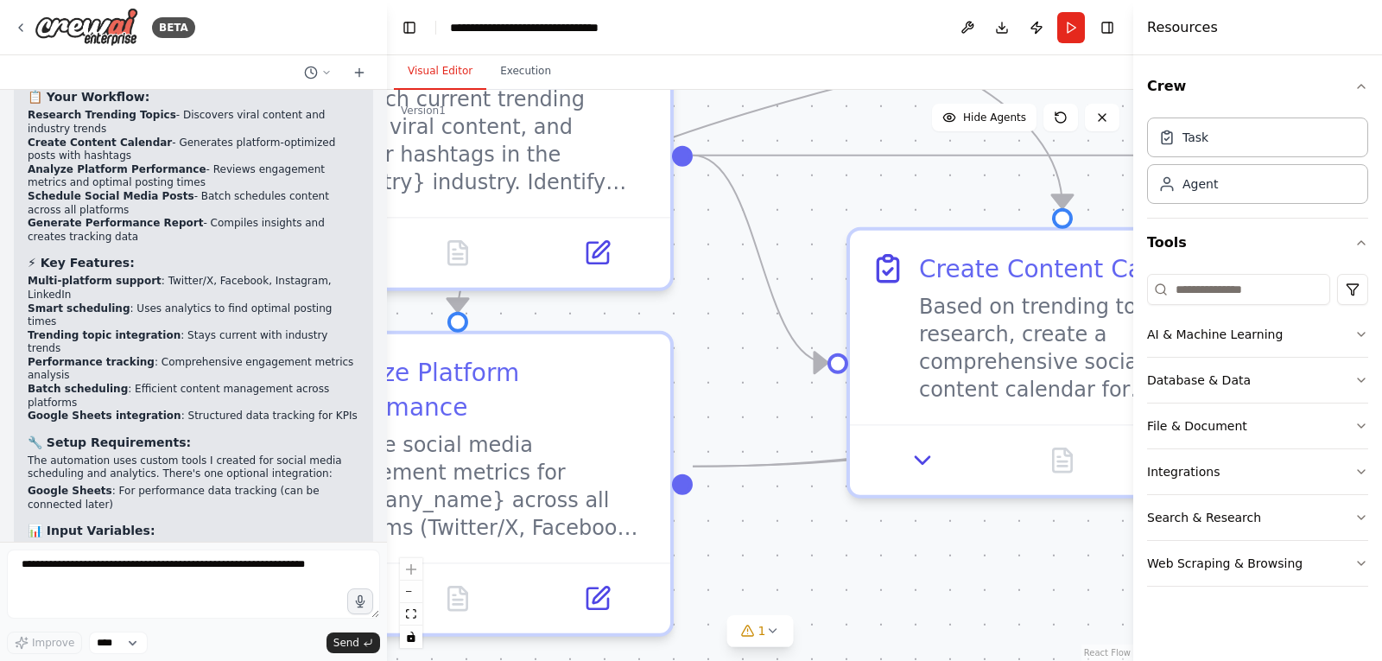
click at [805, 450] on div ".deletable-edge-delete-btn { width: 20px; height: 20px; border: 0px solid #ffff…" at bounding box center [760, 375] width 747 height 571
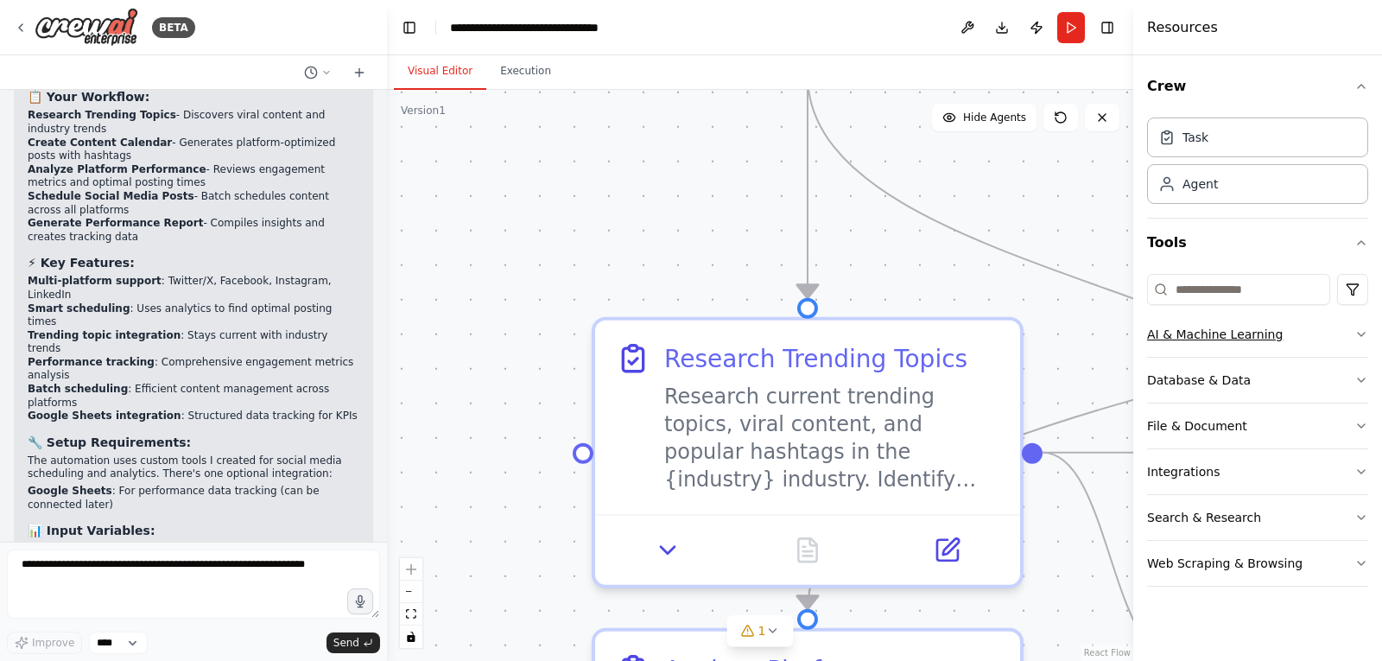
drag, startPoint x: 756, startPoint y: 235, endPoint x: 1171, endPoint y: 312, distance: 421.8
click at [1171, 312] on div "BETA Create a crew that schedules and publishes social media content across mul…" at bounding box center [691, 330] width 1382 height 661
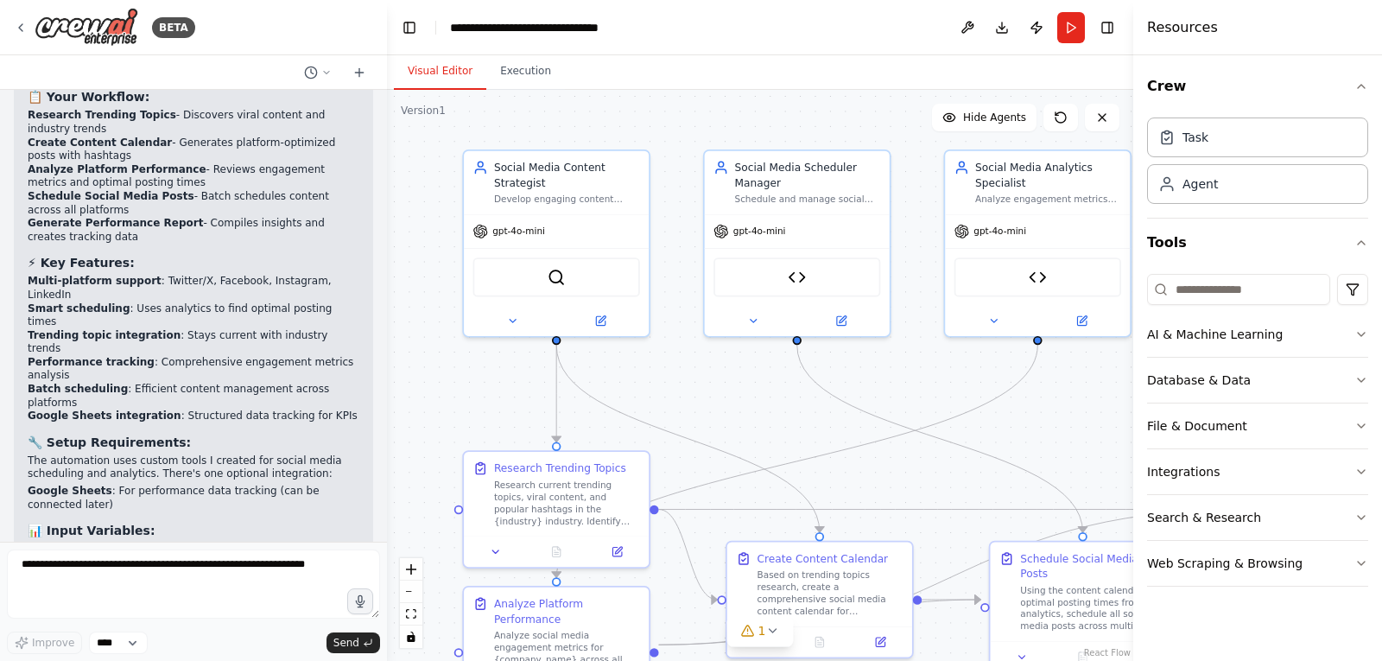
drag, startPoint x: 1014, startPoint y: 284, endPoint x: 667, endPoint y: 363, distance: 356.1
click at [667, 363] on div ".deletable-edge-delete-btn { width: 20px; height: 20px; border: 0px solid #ffff…" at bounding box center [760, 375] width 747 height 571
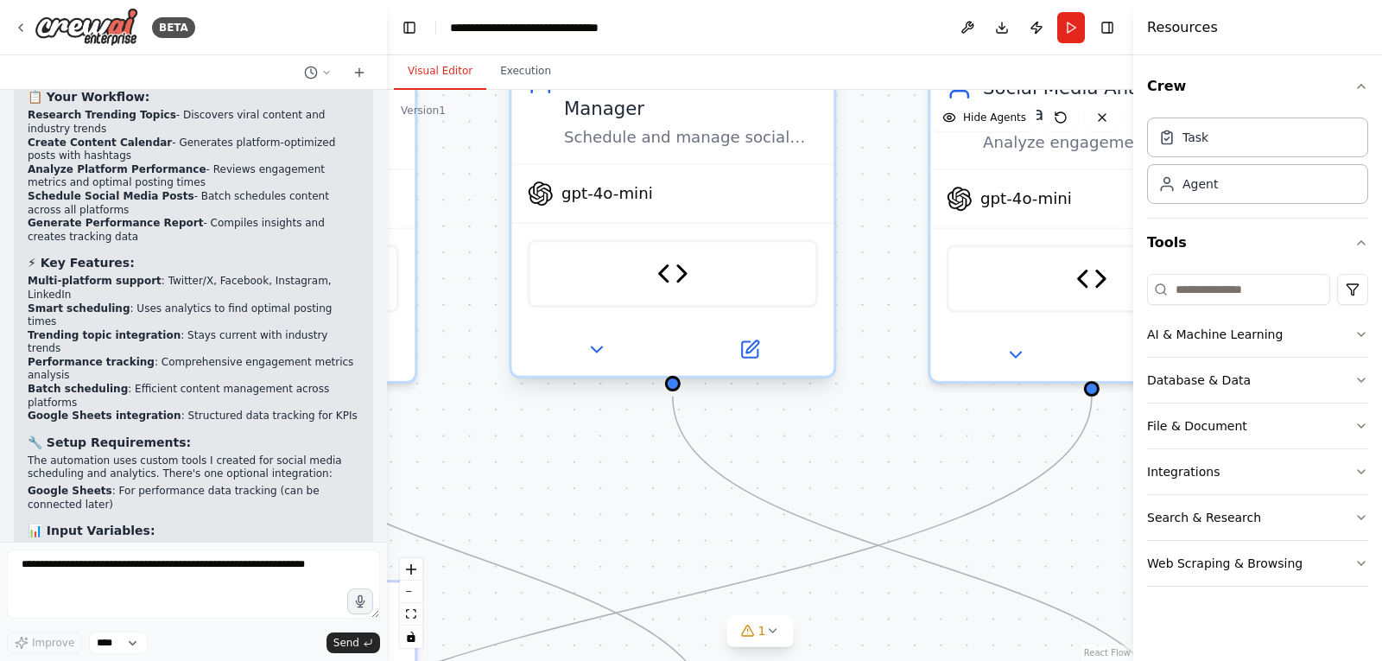
click at [652, 190] on div "gpt-4o-mini" at bounding box center [673, 194] width 322 height 58
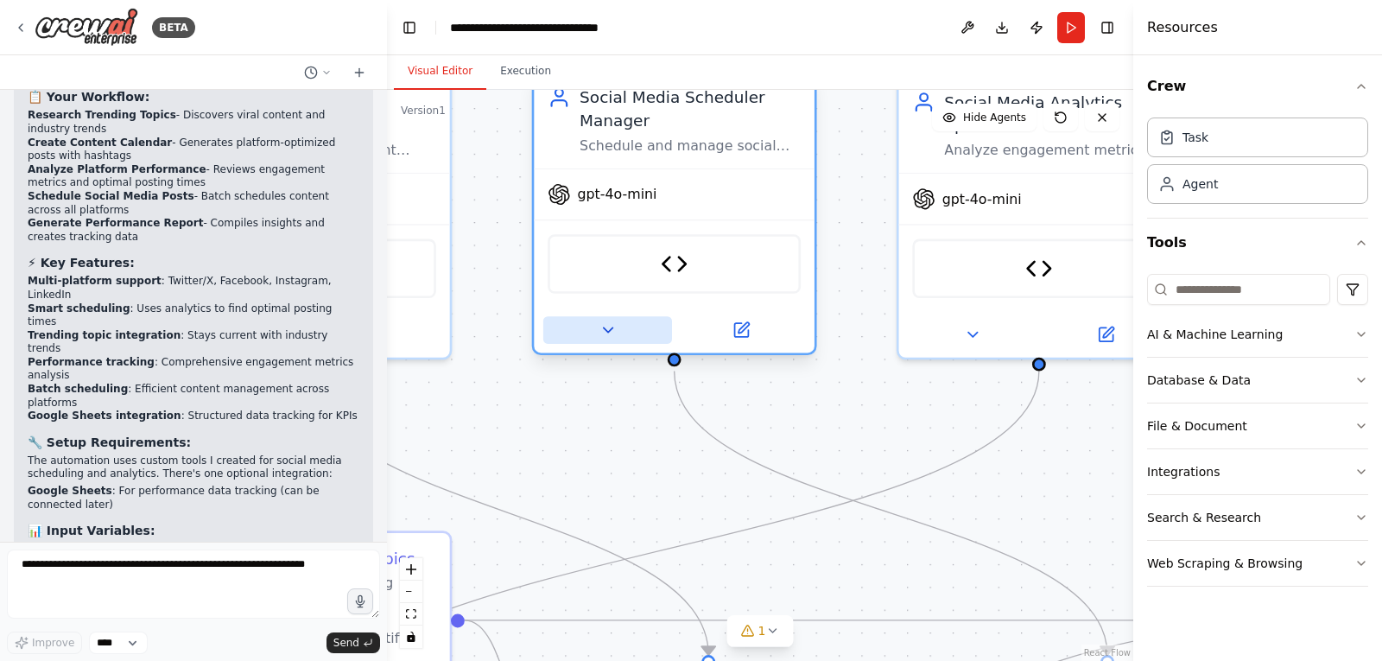
click at [613, 341] on button at bounding box center [607, 330] width 129 height 28
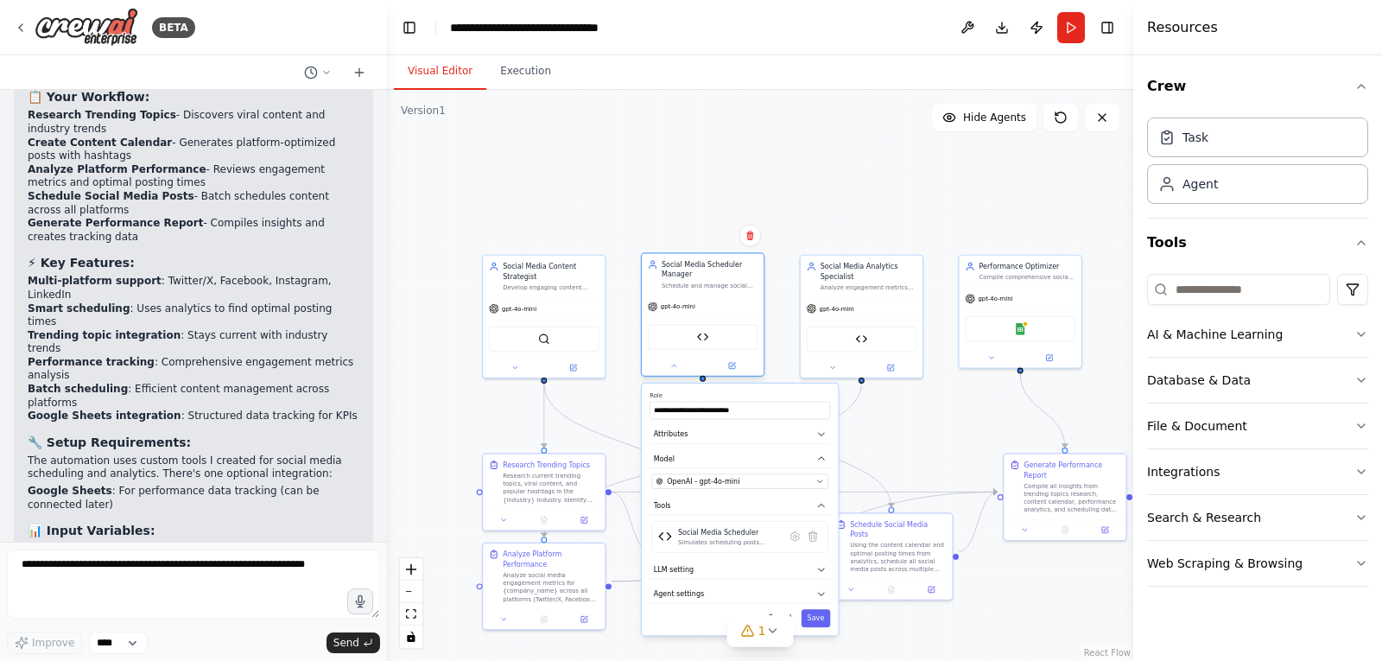
click at [701, 277] on div "Social Media Scheduler Manager" at bounding box center [710, 269] width 96 height 20
click at [533, 311] on div "gpt-4o-mini" at bounding box center [544, 307] width 122 height 22
click at [673, 378] on div "**********" at bounding box center [703, 317] width 124 height 124
click at [677, 372] on button at bounding box center [674, 365] width 56 height 12
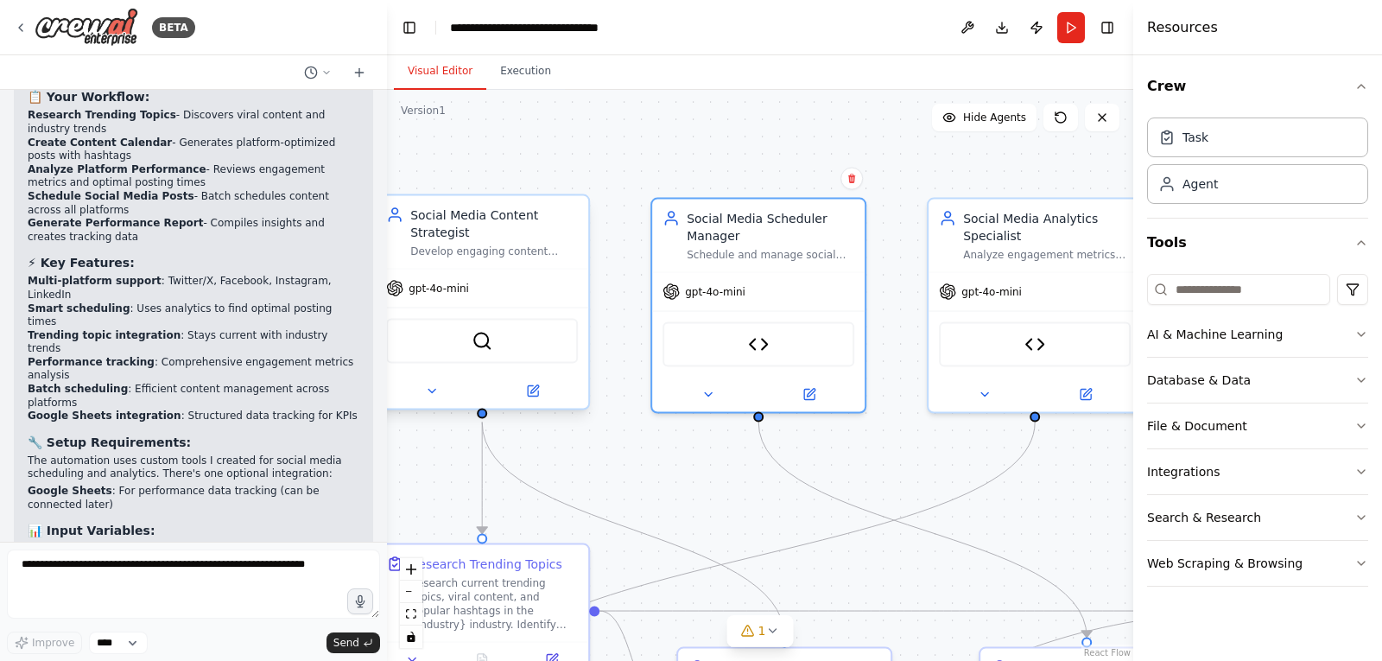
click at [484, 253] on div "Develop engaging content ideas based on trending topics in {industry}, create c…" at bounding box center [494, 252] width 168 height 14
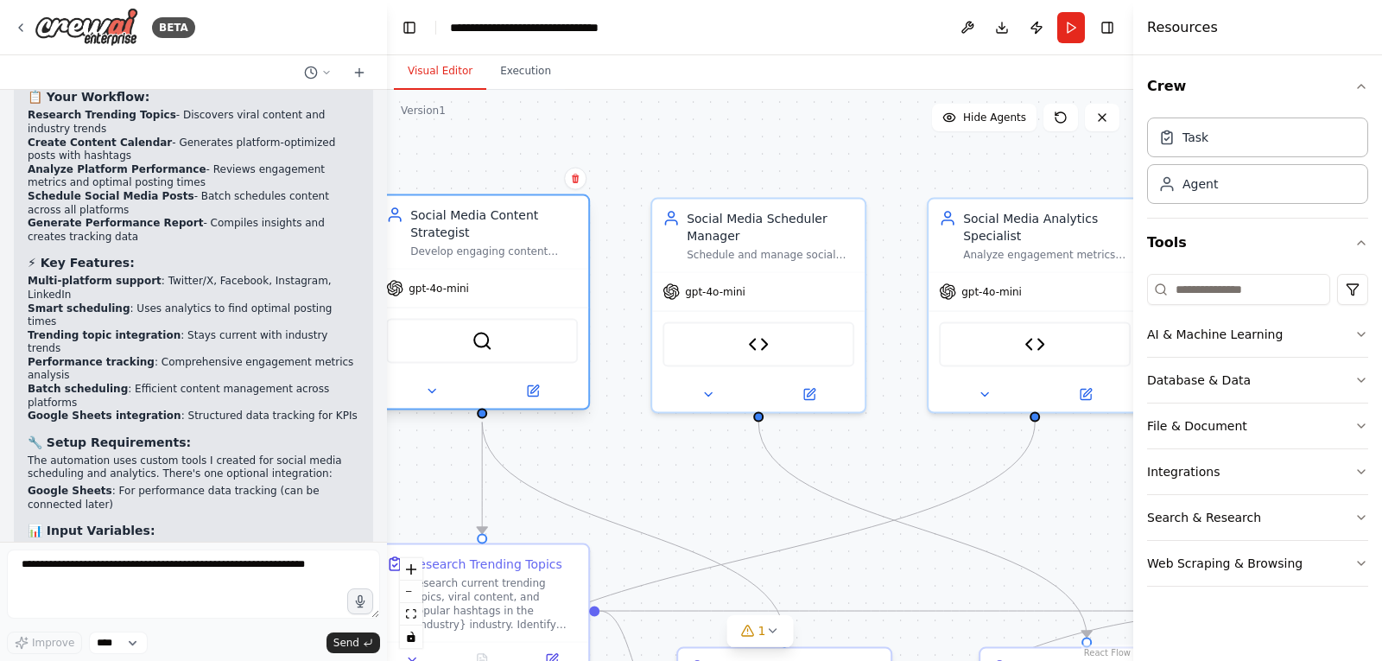
click at [486, 254] on div "Develop engaging content ideas based on trending topics in {industry}, create c…" at bounding box center [494, 252] width 168 height 14
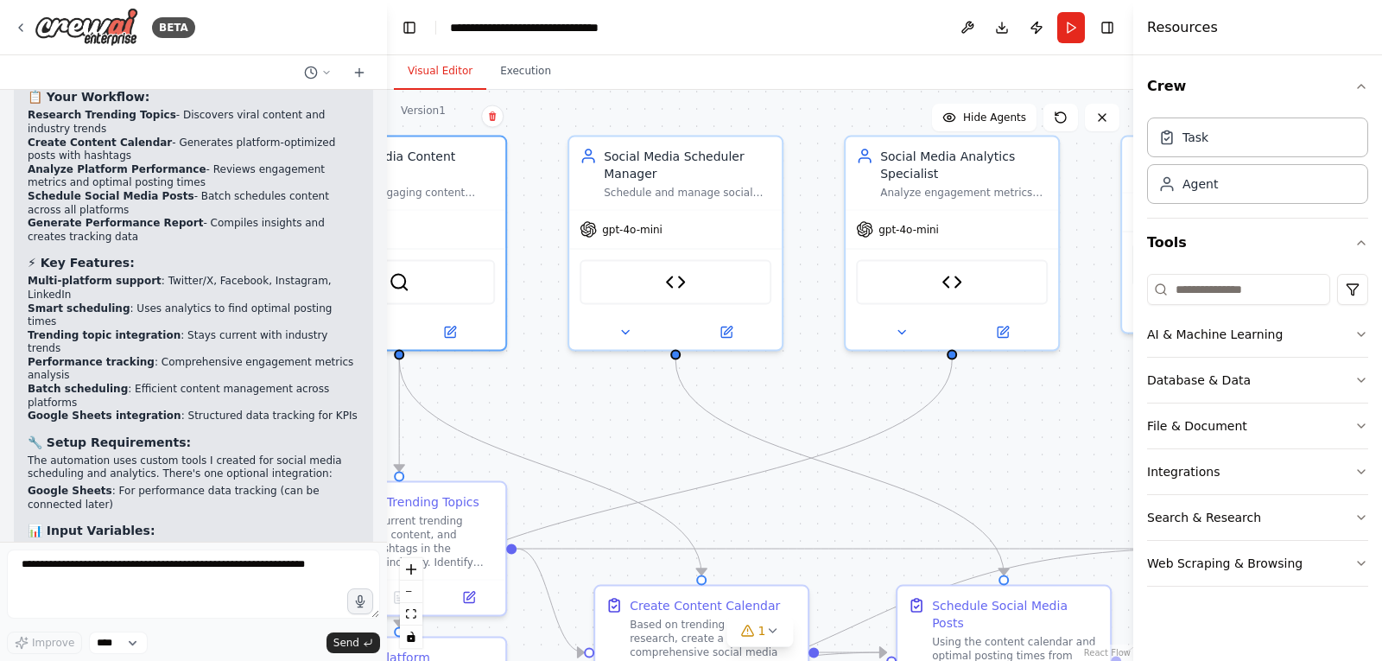
drag, startPoint x: 914, startPoint y: 388, endPoint x: 919, endPoint y: 326, distance: 62.4
click at [919, 326] on div ".deletable-edge-delete-btn { width: 20px; height: 20px; border: 0px solid #ffff…" at bounding box center [760, 375] width 747 height 571
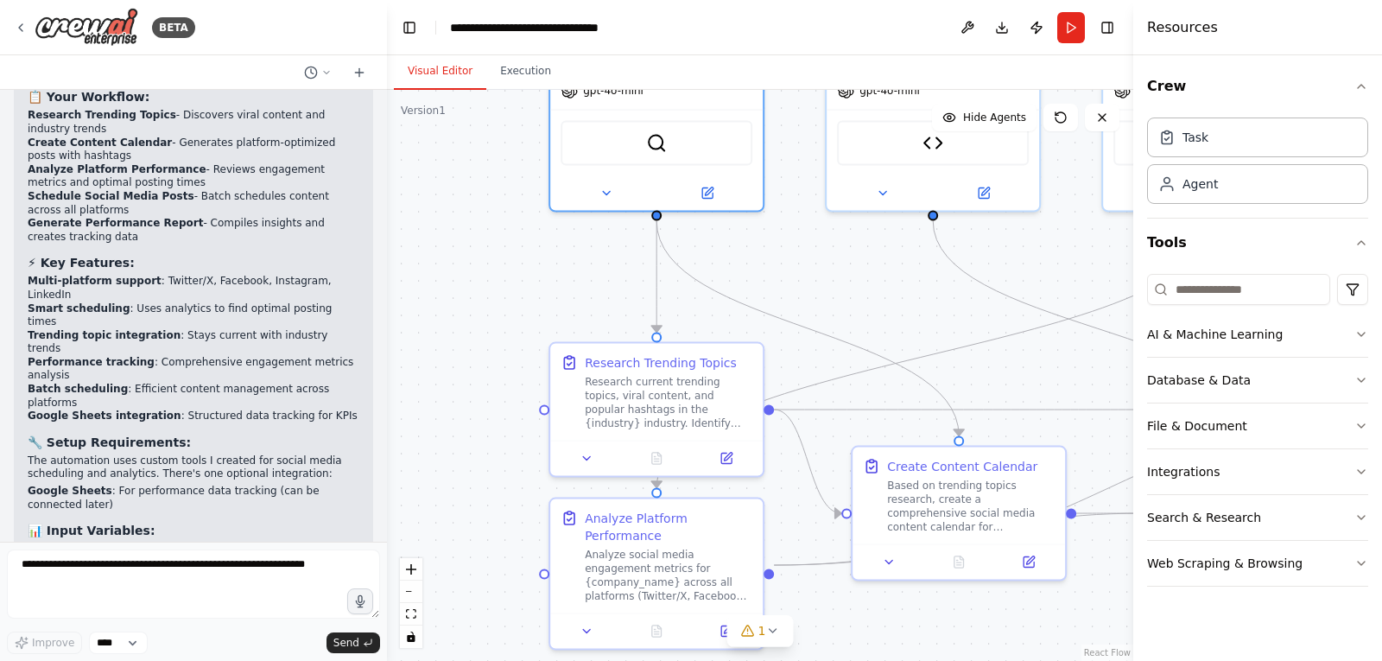
drag, startPoint x: 651, startPoint y: 449, endPoint x: 817, endPoint y: 315, distance: 213.8
click at [817, 315] on div ".deletable-edge-delete-btn { width: 20px; height: 20px; border: 0px solid #ffff…" at bounding box center [760, 375] width 747 height 571
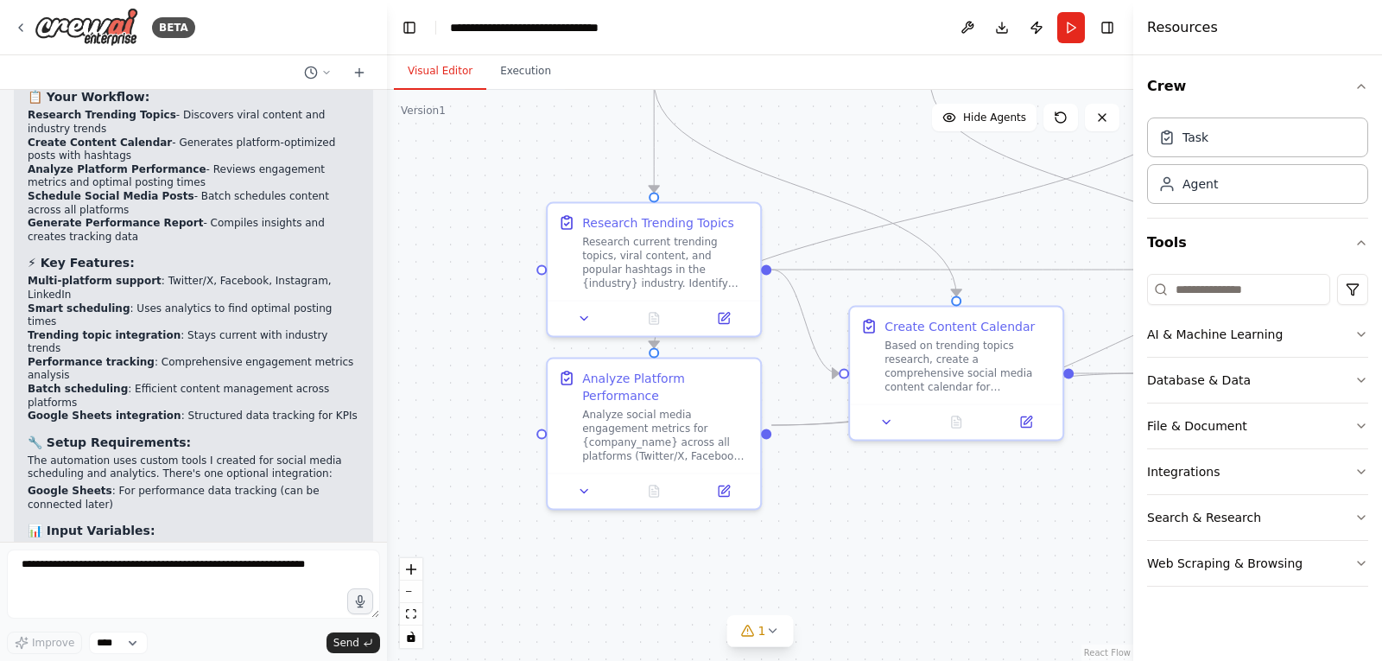
drag, startPoint x: 802, startPoint y: 418, endPoint x: 763, endPoint y: 276, distance: 147.8
click at [763, 276] on div ".deletable-edge-delete-btn { width: 20px; height: 20px; border: 0px solid #ffff…" at bounding box center [760, 375] width 747 height 571
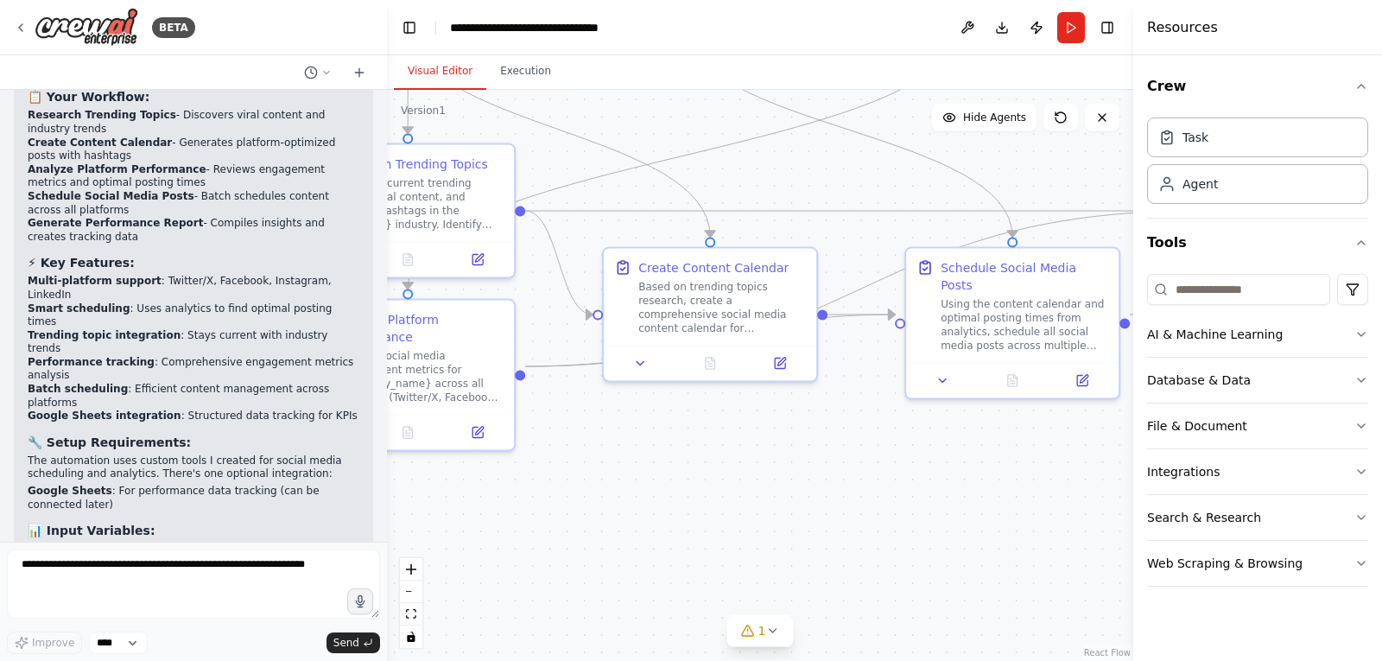
drag, startPoint x: 995, startPoint y: 507, endPoint x: 654, endPoint y: 503, distance: 341.3
click at [654, 503] on div ".deletable-edge-delete-btn { width: 20px; height: 20px; border: 0px solid #ffff…" at bounding box center [760, 375] width 747 height 571
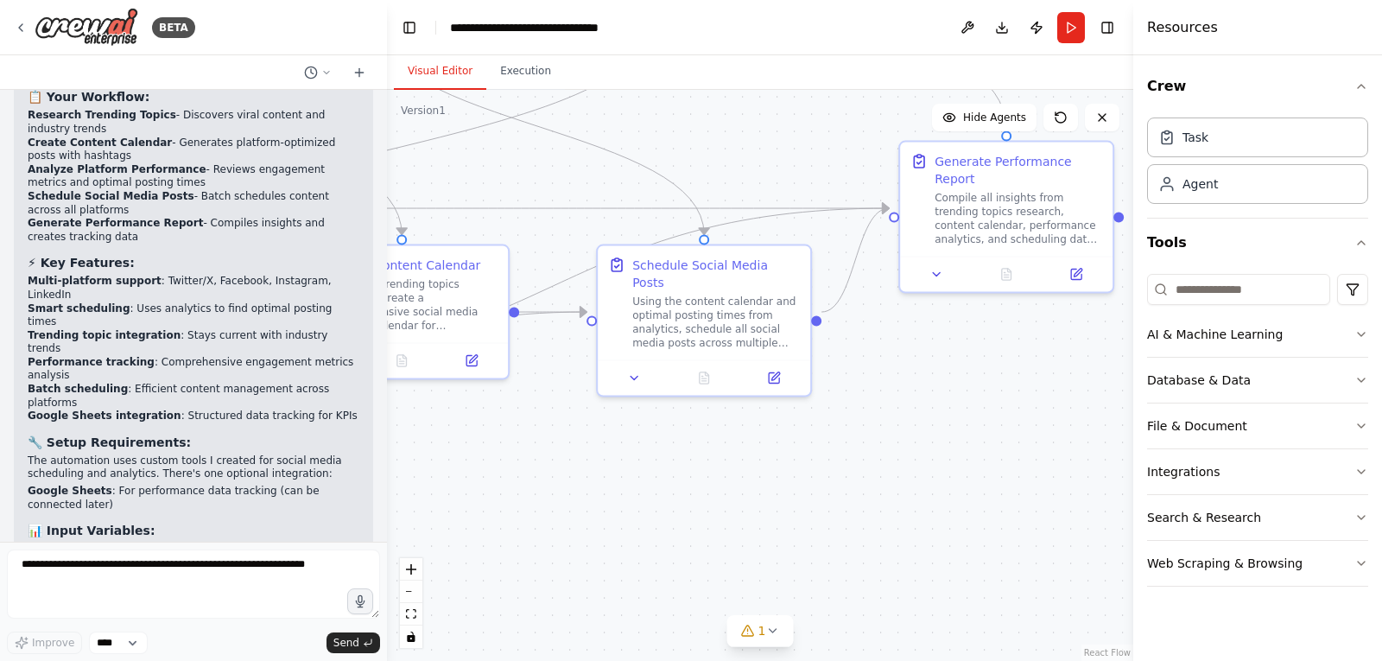
drag, startPoint x: 971, startPoint y: 467, endPoint x: 766, endPoint y: 464, distance: 205.7
click at [766, 464] on div ".deletable-edge-delete-btn { width: 20px; height: 20px; border: 0px solid #ffff…" at bounding box center [760, 375] width 747 height 571
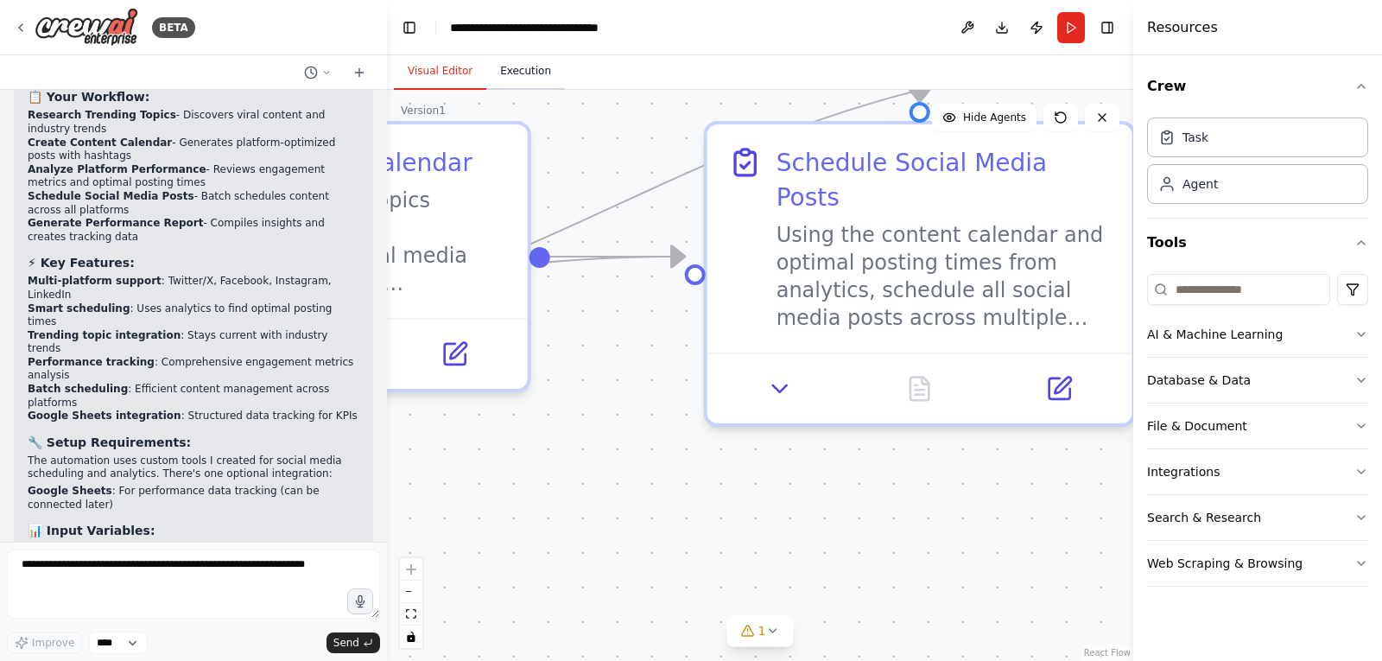
click at [531, 79] on button "Execution" at bounding box center [525, 72] width 79 height 36
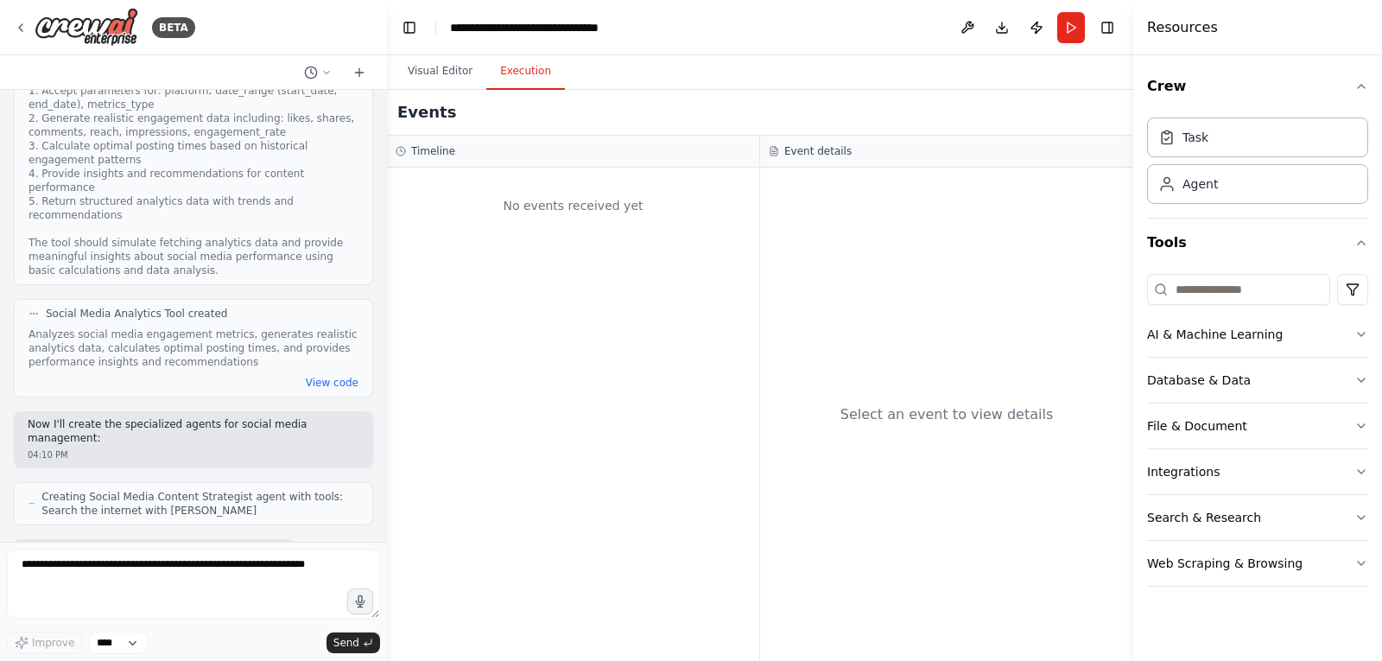
scroll to position [1257, 0]
click at [1074, 37] on button "Run" at bounding box center [1072, 27] width 28 height 31
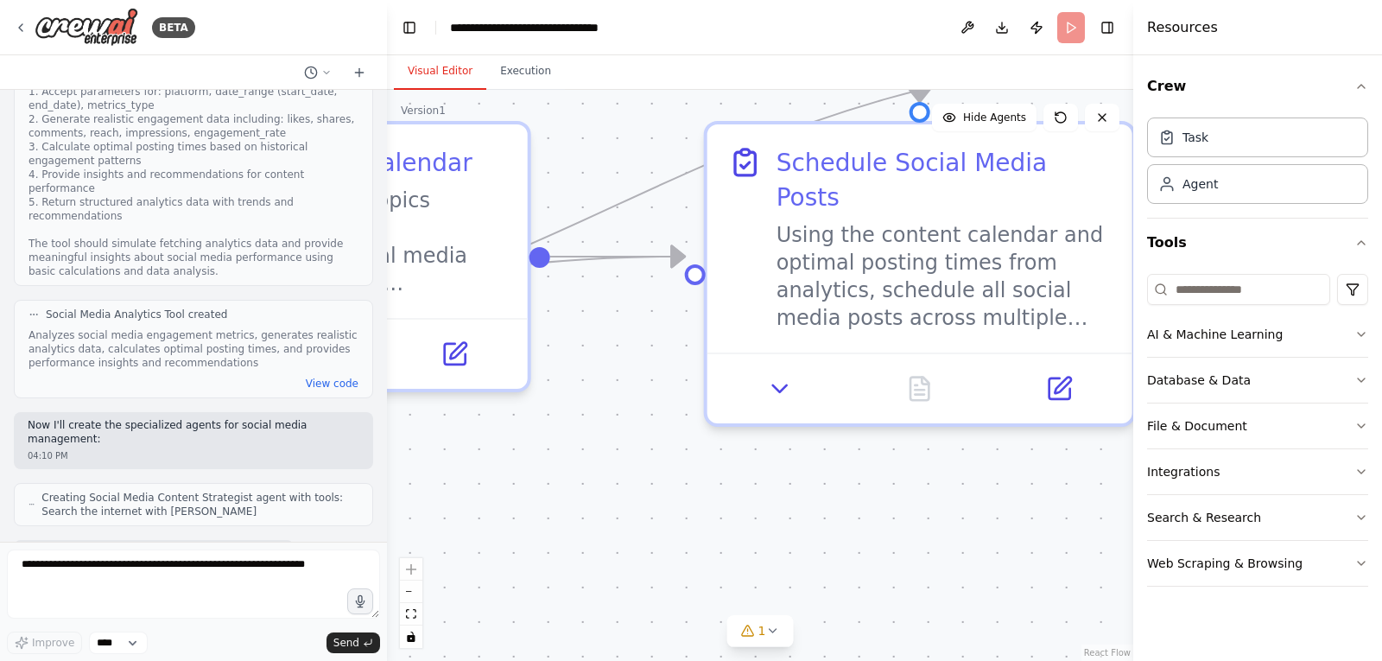
click at [453, 79] on button "Visual Editor" at bounding box center [440, 72] width 92 height 36
click at [409, 30] on button "Toggle Left Sidebar" at bounding box center [409, 28] width 24 height 24
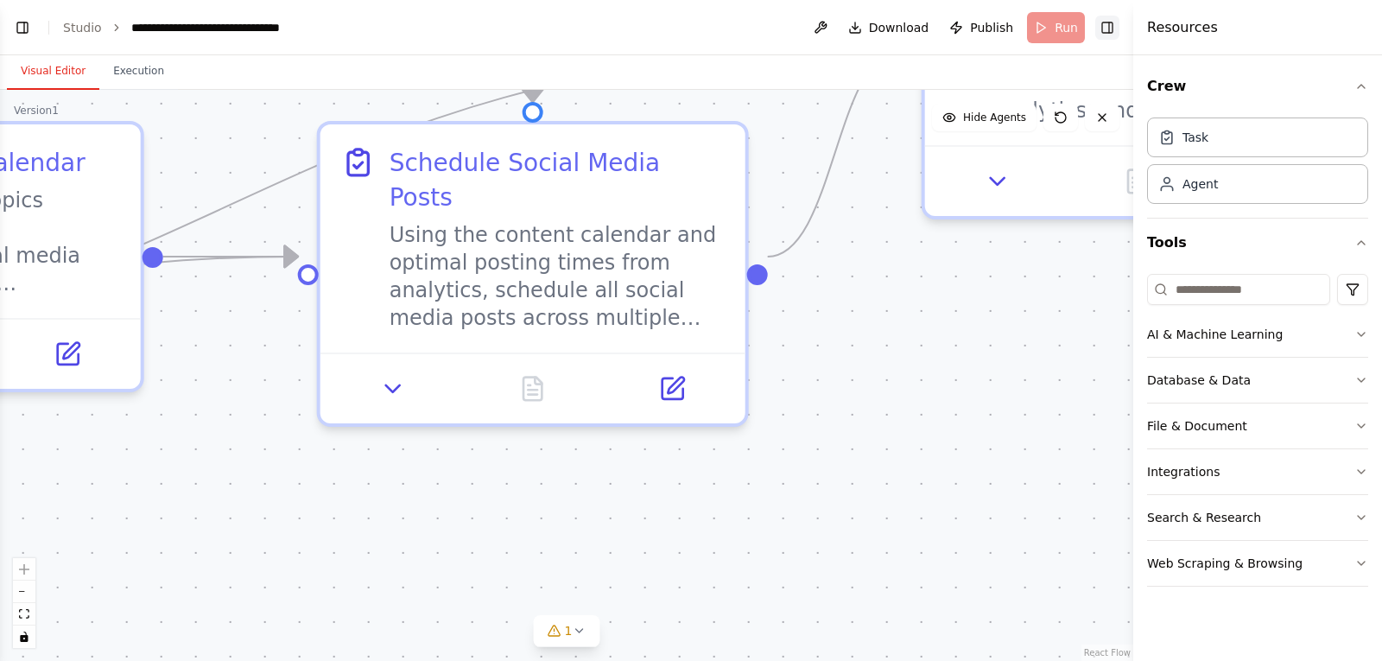
click at [1109, 25] on button "Toggle Right Sidebar" at bounding box center [1108, 28] width 24 height 24
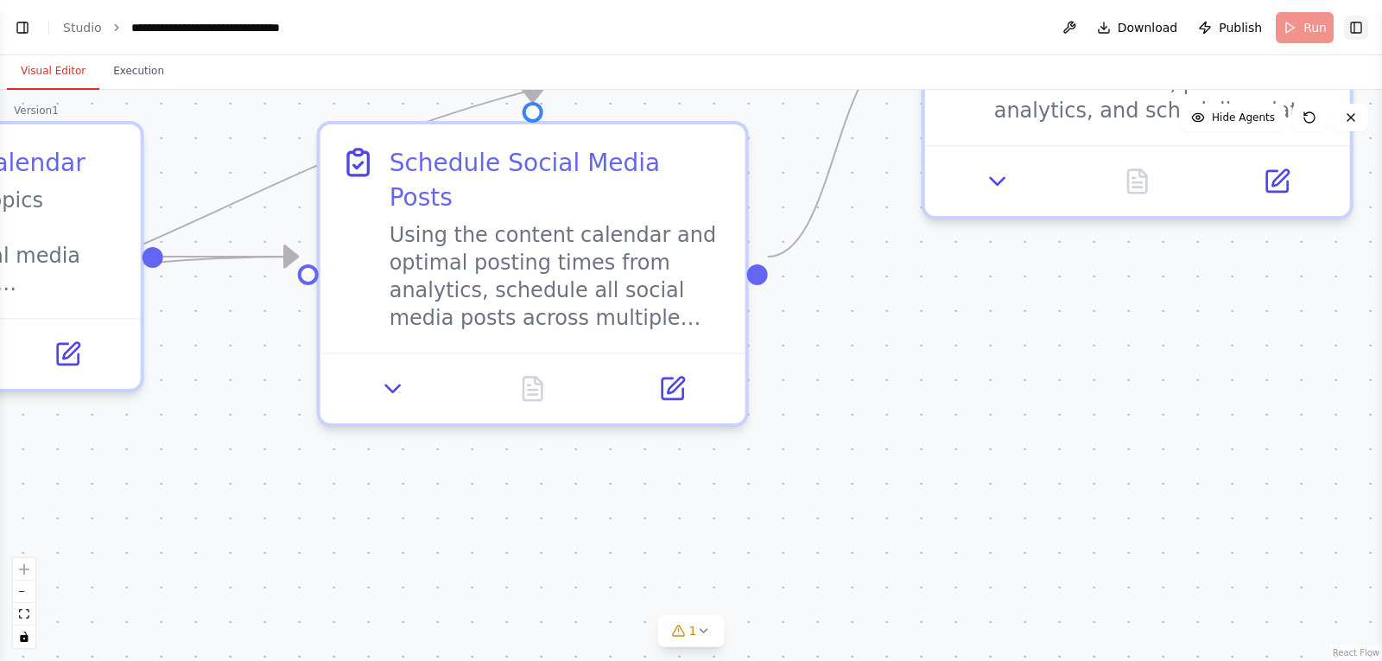
click at [1362, 29] on button "Toggle Right Sidebar" at bounding box center [1356, 28] width 24 height 24
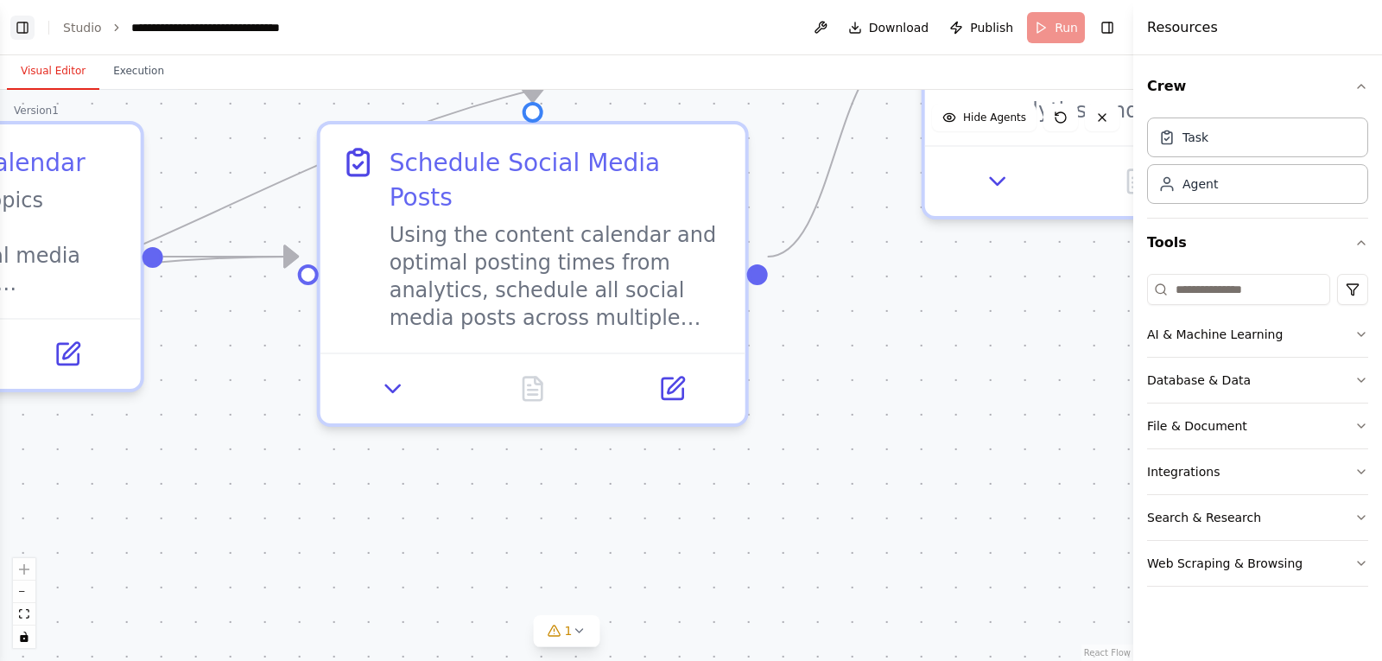
click at [29, 28] on button "Toggle Left Sidebar" at bounding box center [22, 28] width 24 height 24
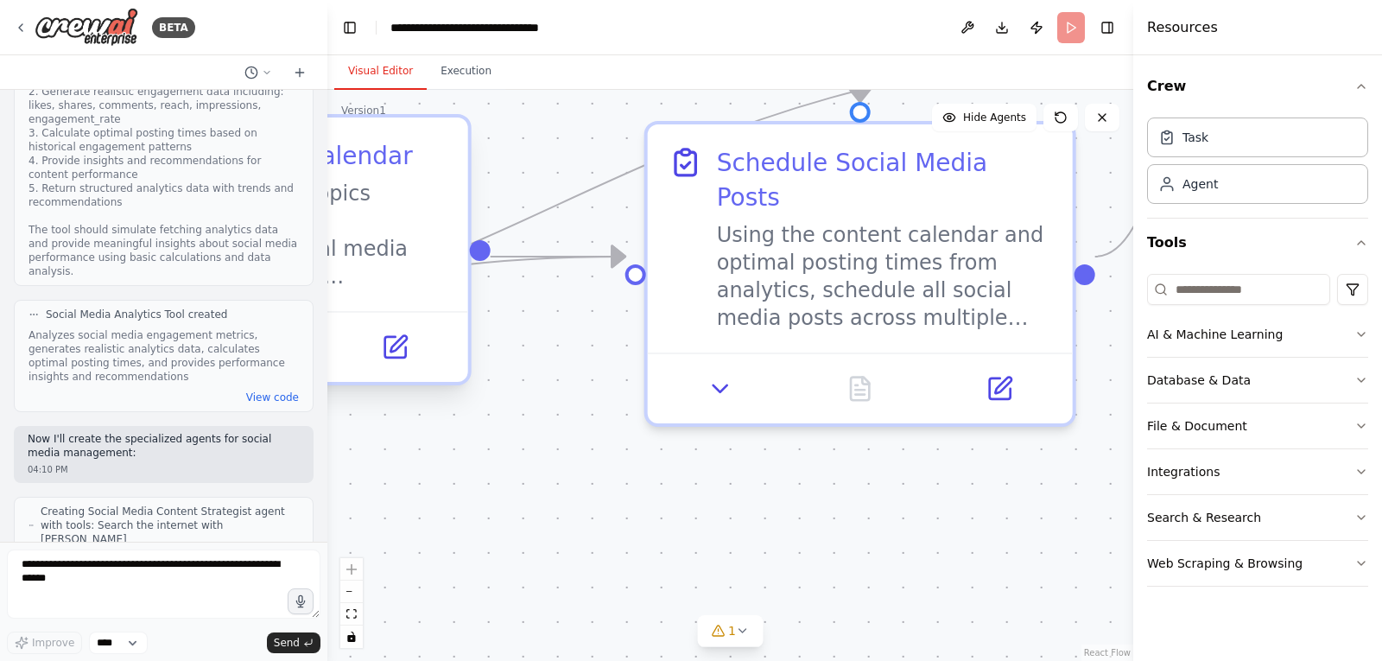
scroll to position [1326, 0]
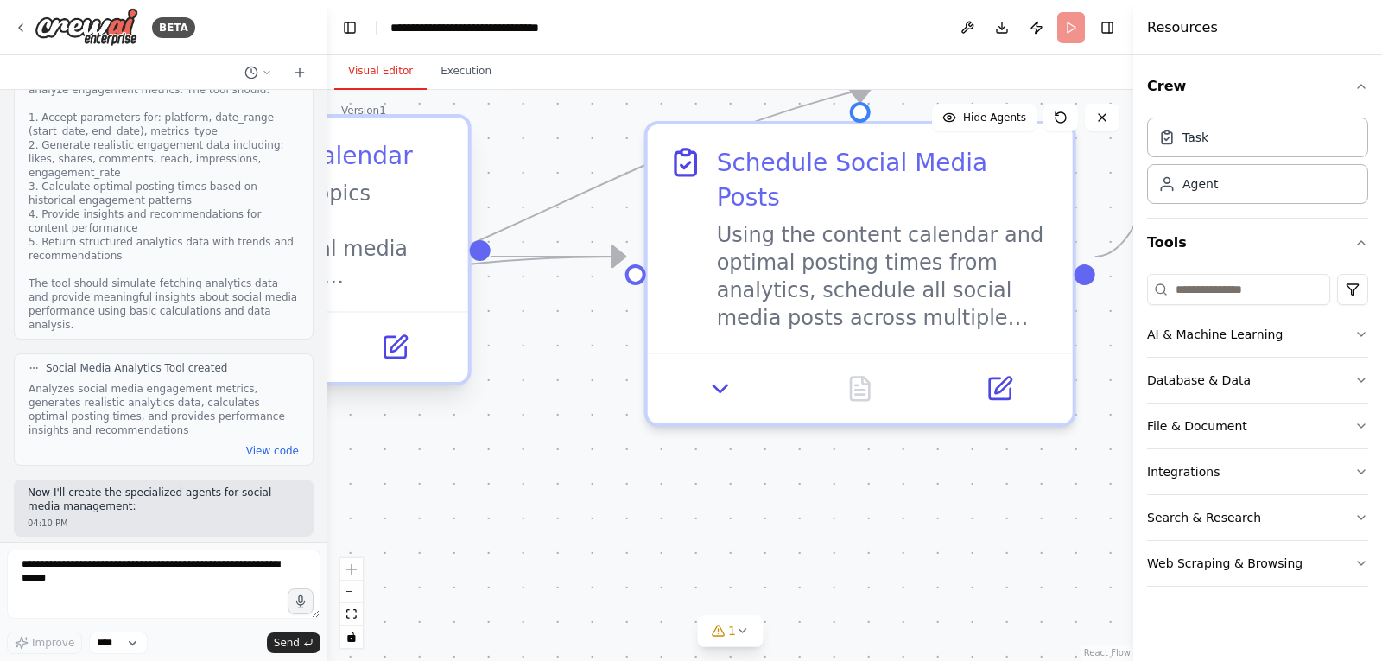
drag, startPoint x: 362, startPoint y: 118, endPoint x: 327, endPoint y: 118, distance: 34.6
click at [327, 118] on div "BETA Create a crew that schedules and publishes social media content across mul…" at bounding box center [691, 330] width 1382 height 661
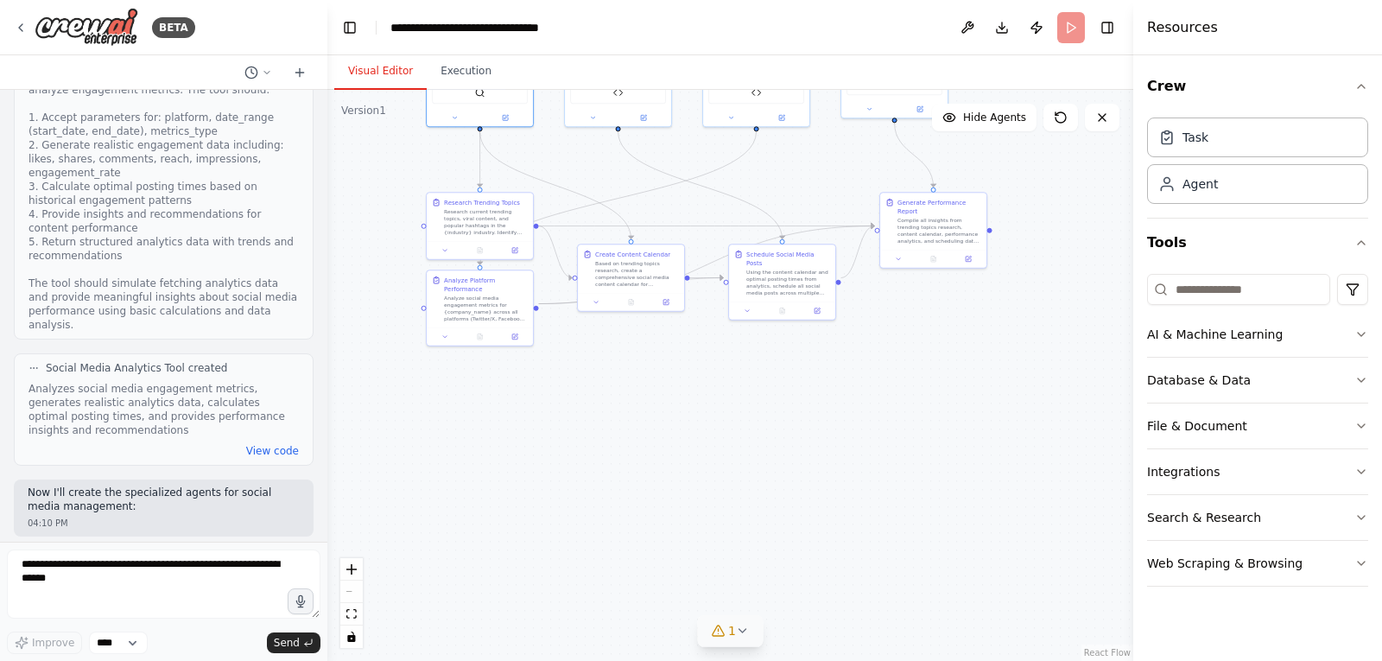
click at [722, 628] on icon at bounding box center [718, 631] width 14 height 14
click at [897, 585] on button at bounding box center [903, 574] width 29 height 21
click at [721, 625] on span "Google Sheets integration is not connected. Please connect before using it." at bounding box center [740, 623] width 355 height 28
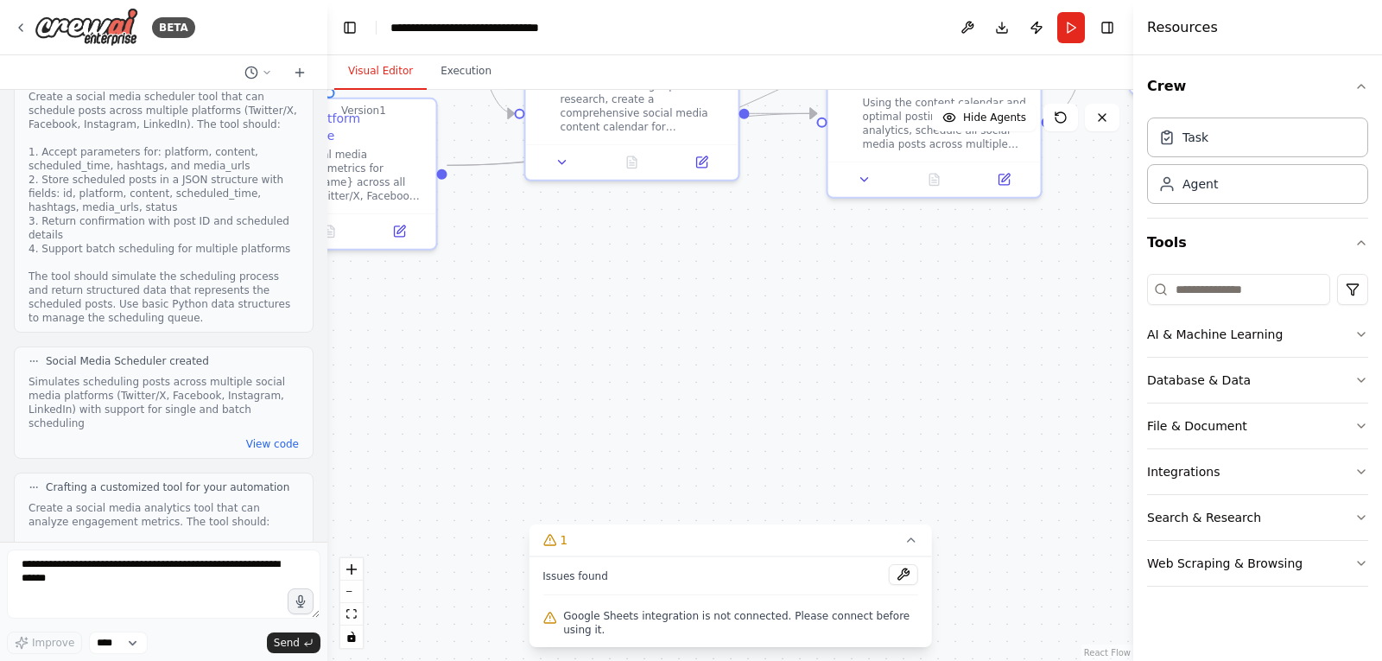
scroll to position [3026, 0]
